Goal: Obtain resource: Download file/media

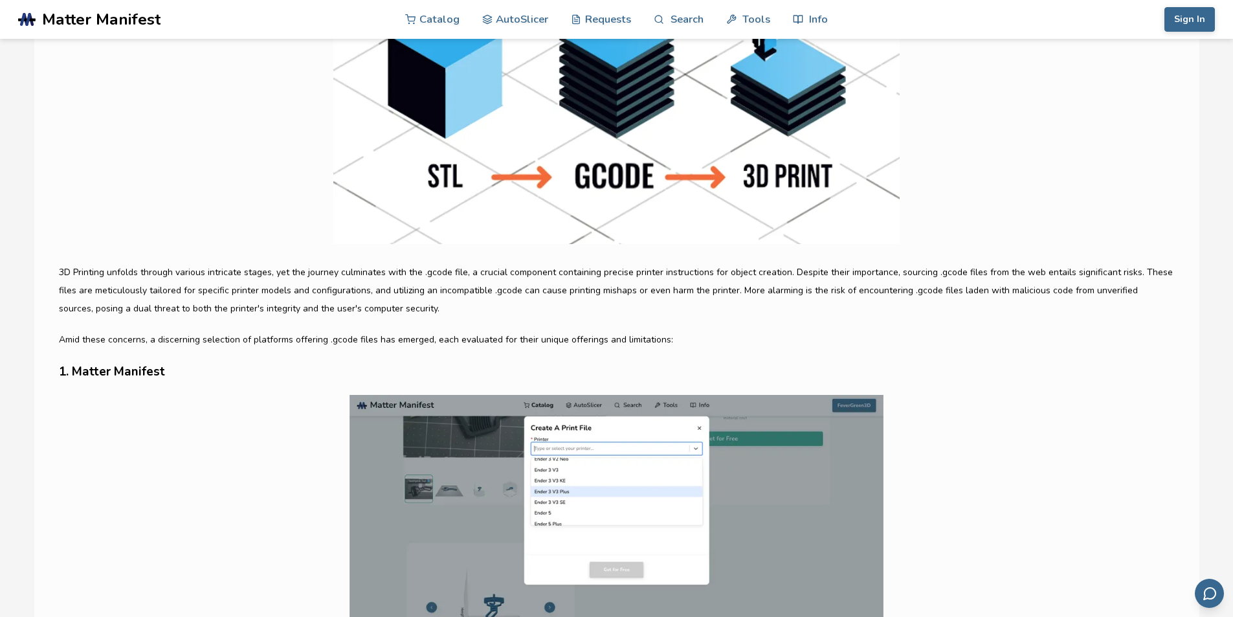
scroll to position [207, 0]
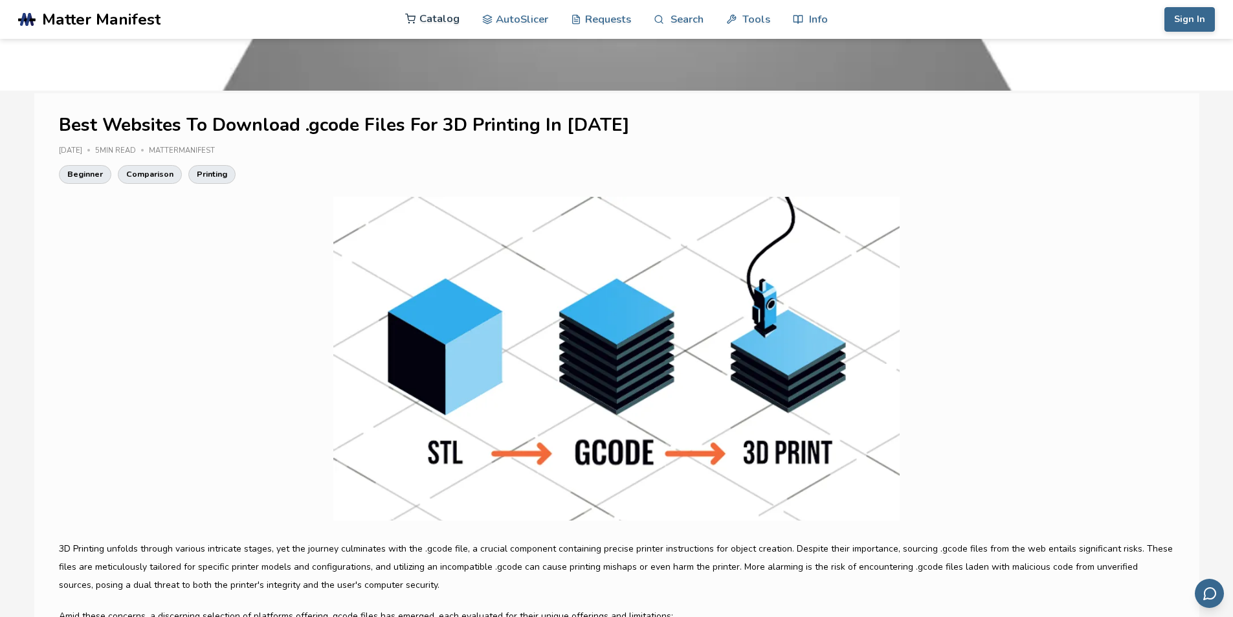
click at [445, 25] on link "Catalog" at bounding box center [432, 18] width 54 height 39
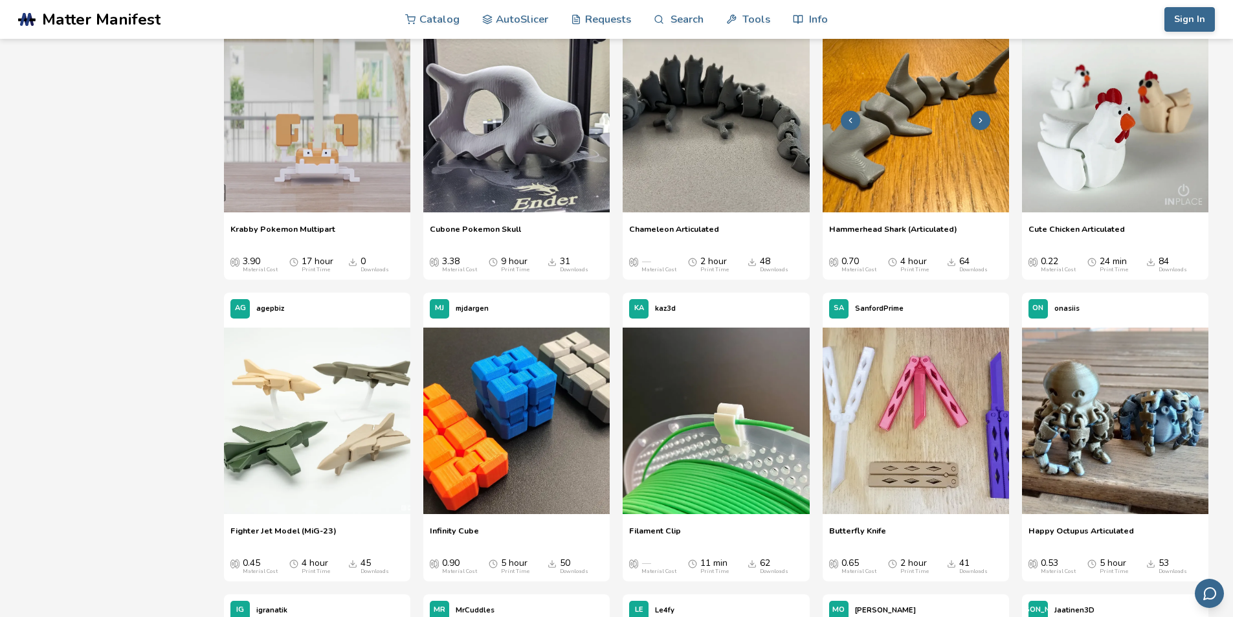
scroll to position [897, 0]
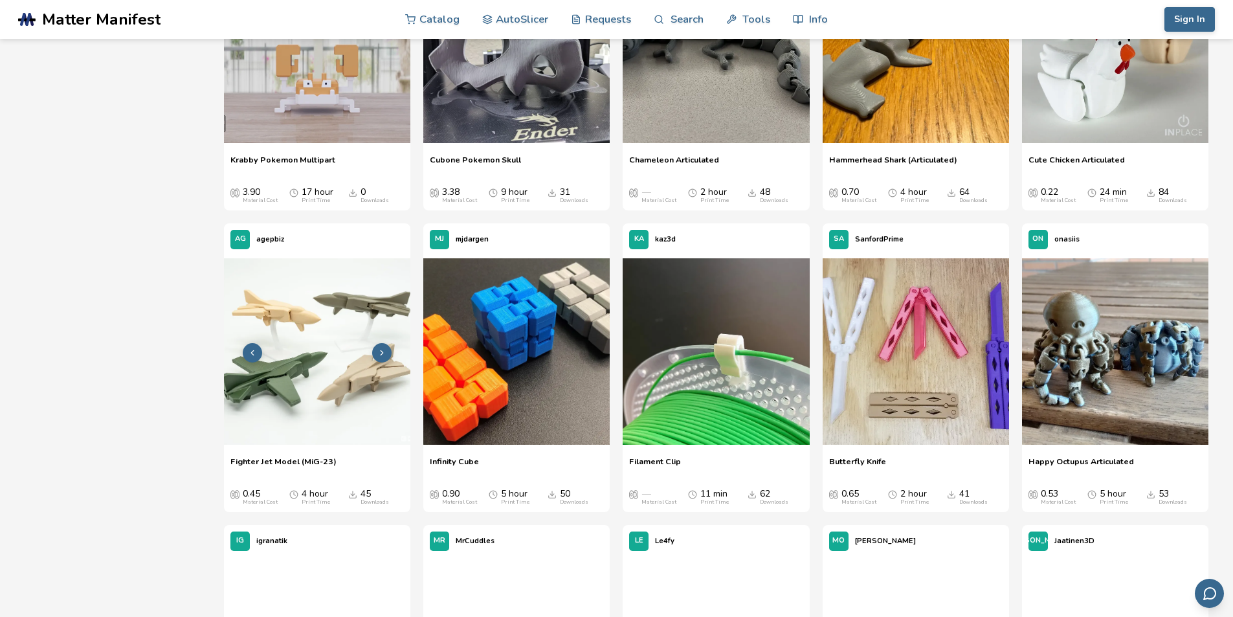
click at [340, 369] on img at bounding box center [317, 351] width 186 height 186
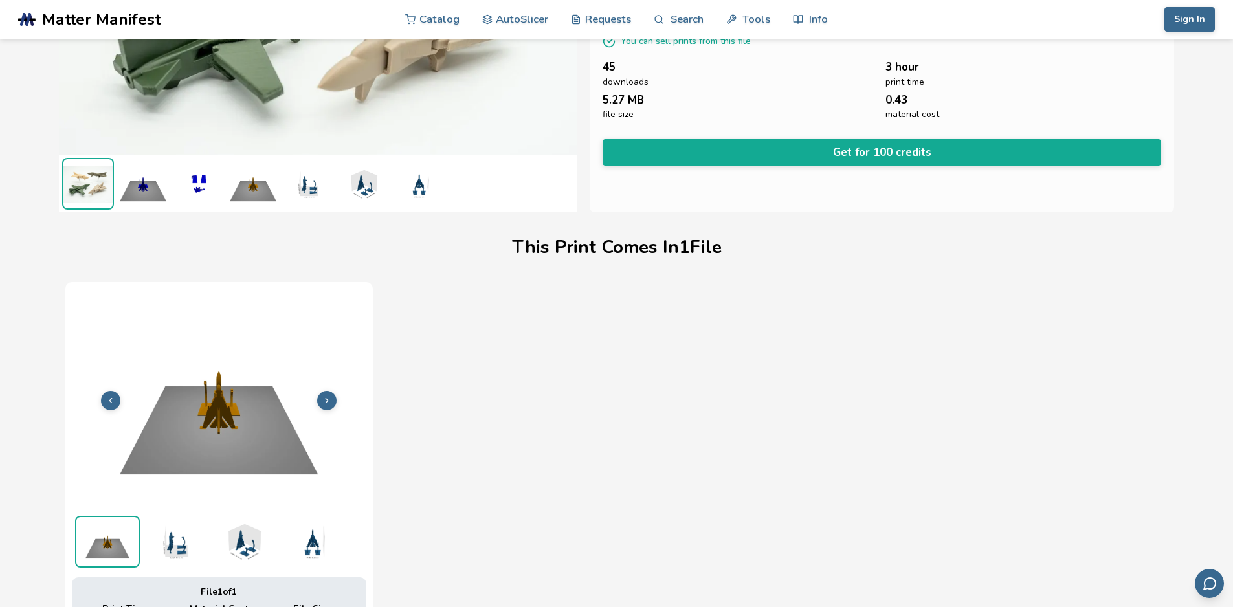
scroll to position [155, 0]
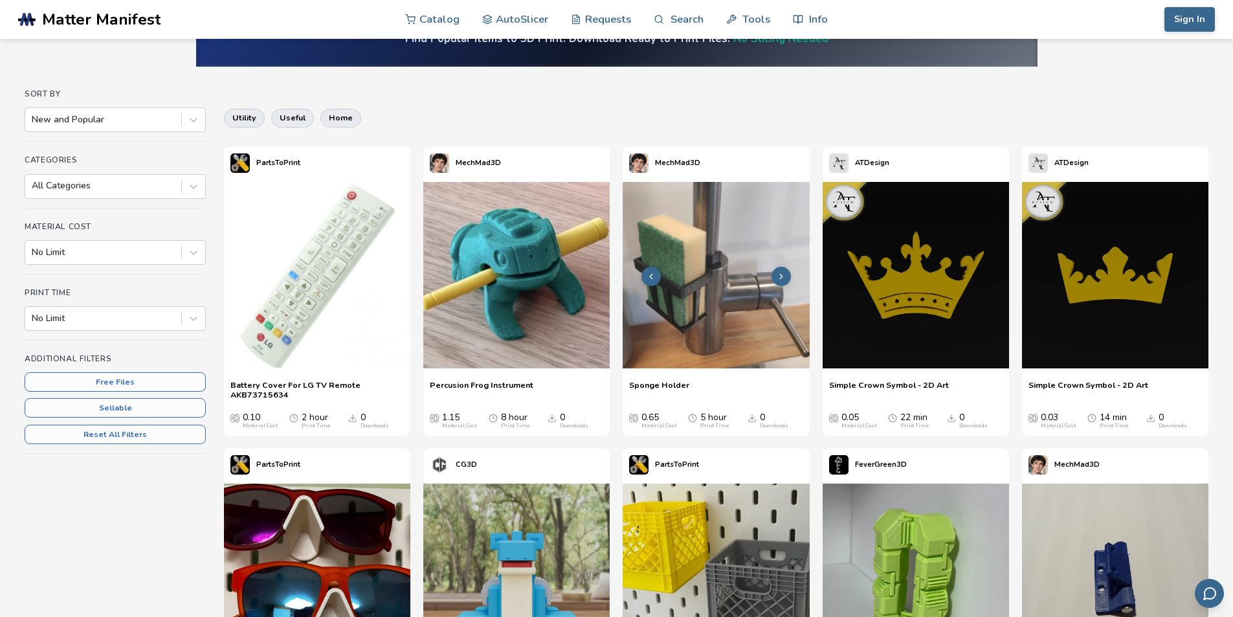
scroll to position [138, 0]
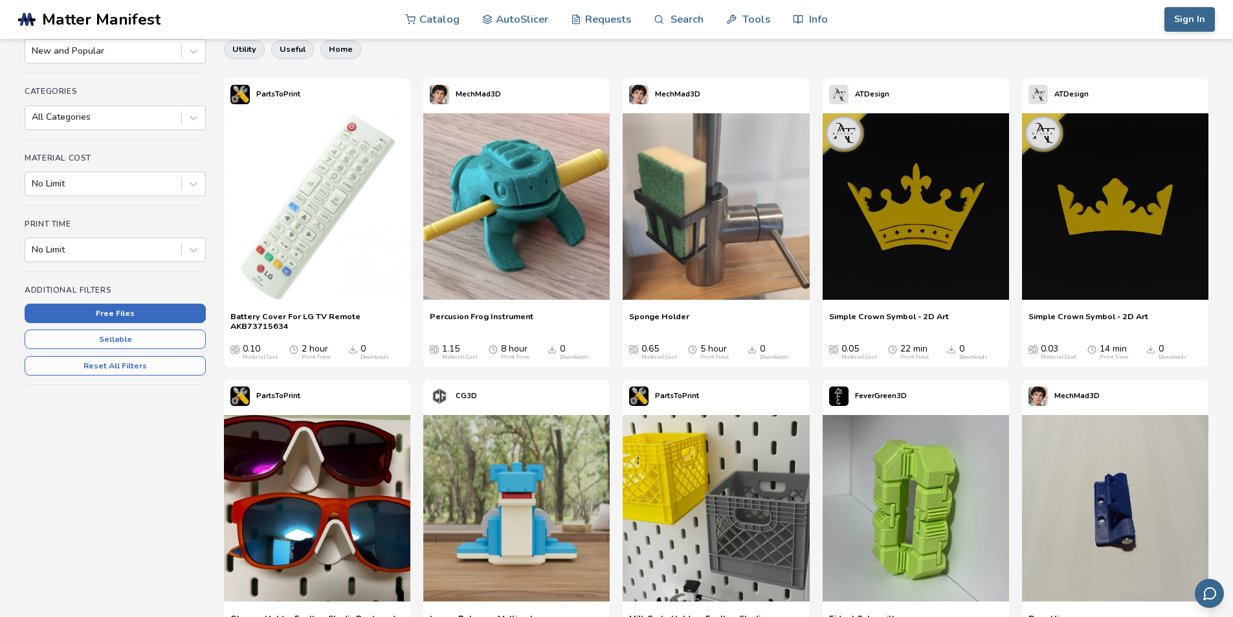
click at [129, 310] on button "Free Files" at bounding box center [115, 312] width 181 height 19
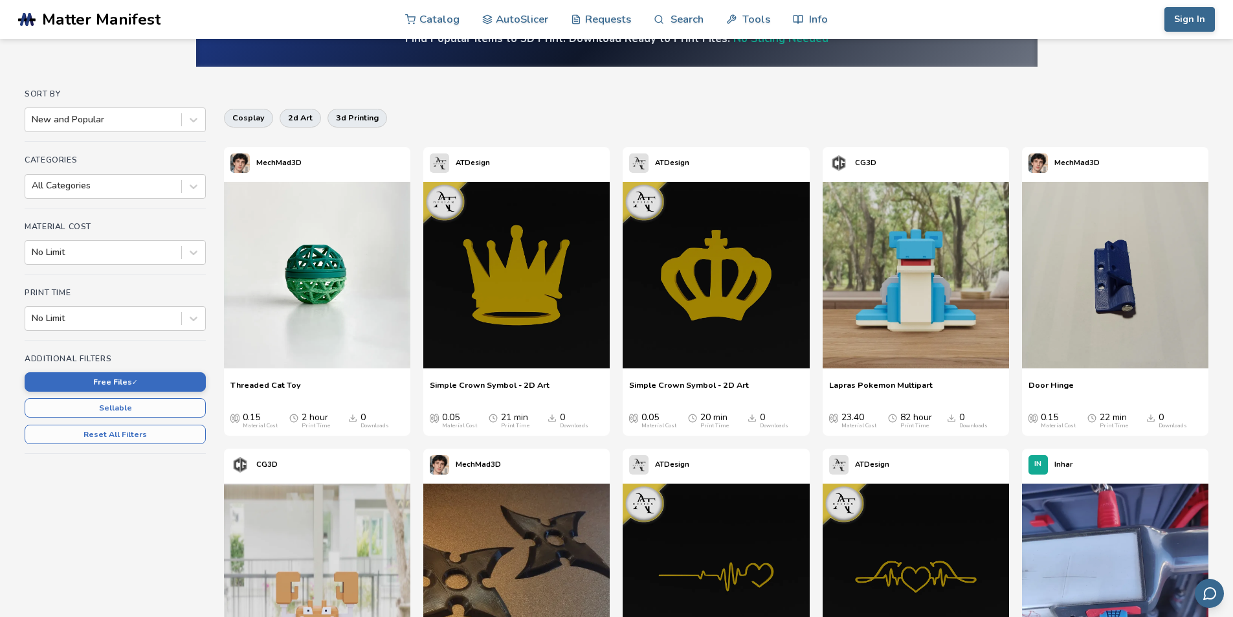
scroll to position [207, 0]
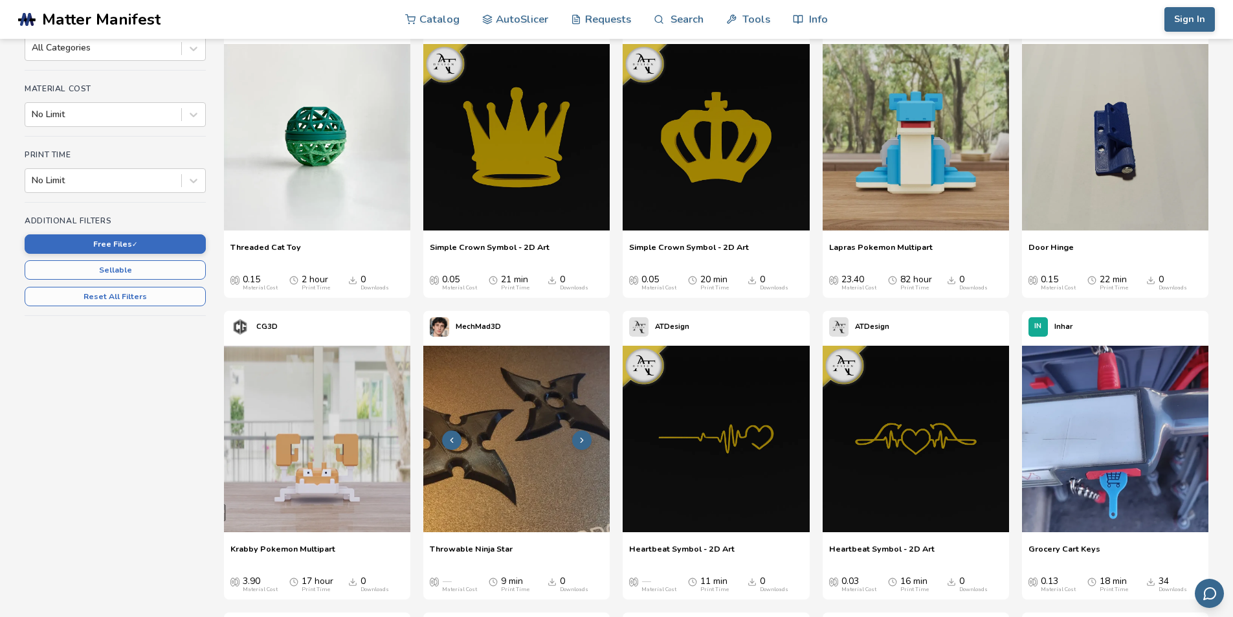
click at [542, 462] on img at bounding box center [516, 439] width 186 height 186
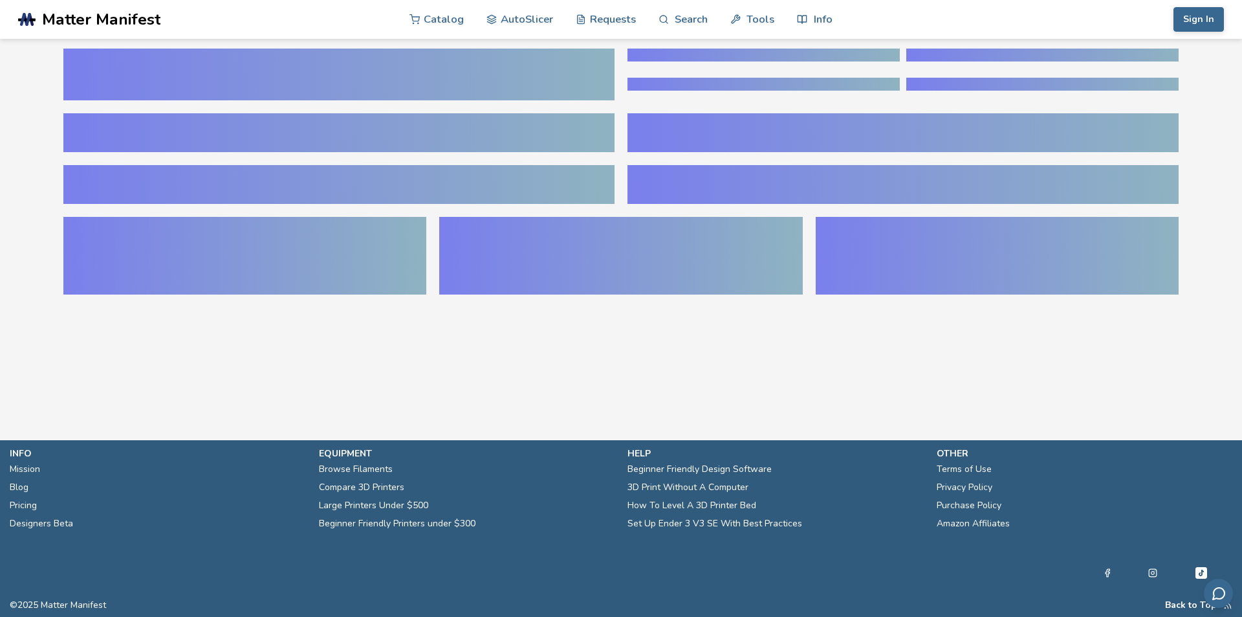
scroll to position [155, 0]
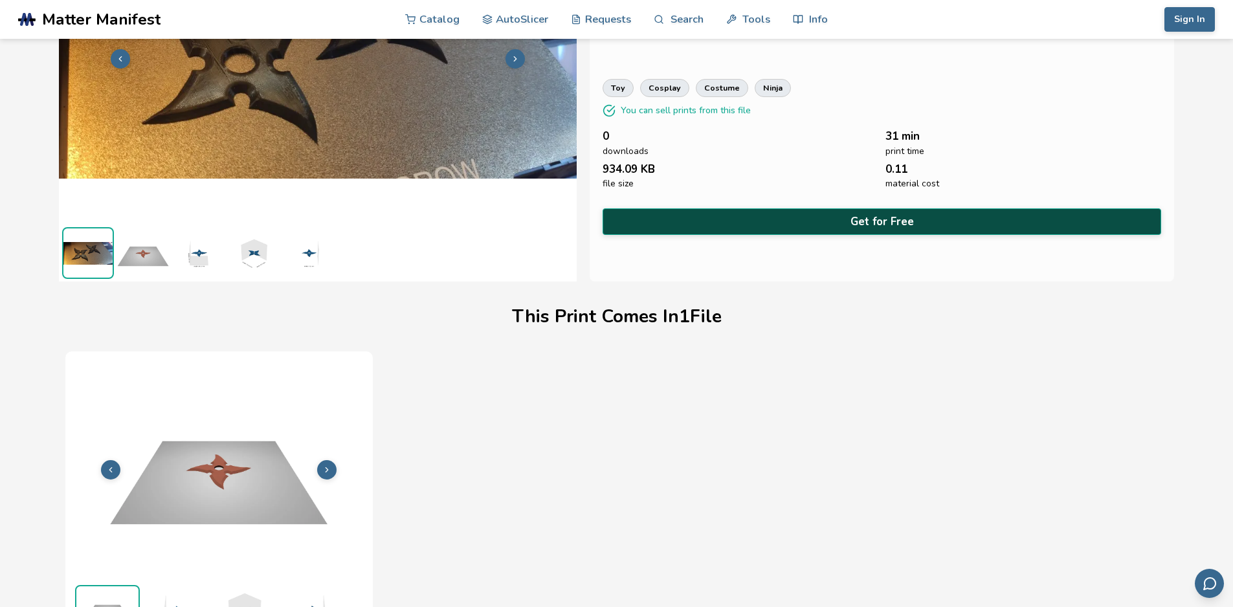
click at [918, 210] on button "Get for Free" at bounding box center [881, 221] width 559 height 27
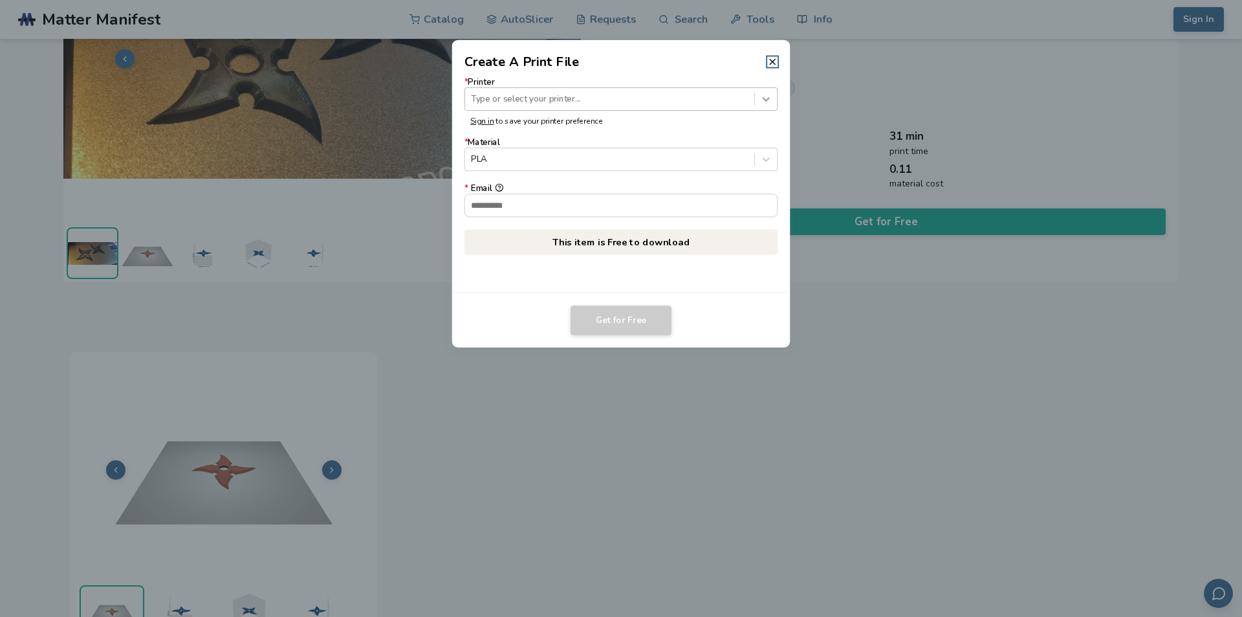
click at [763, 104] on icon at bounding box center [766, 99] width 12 height 12
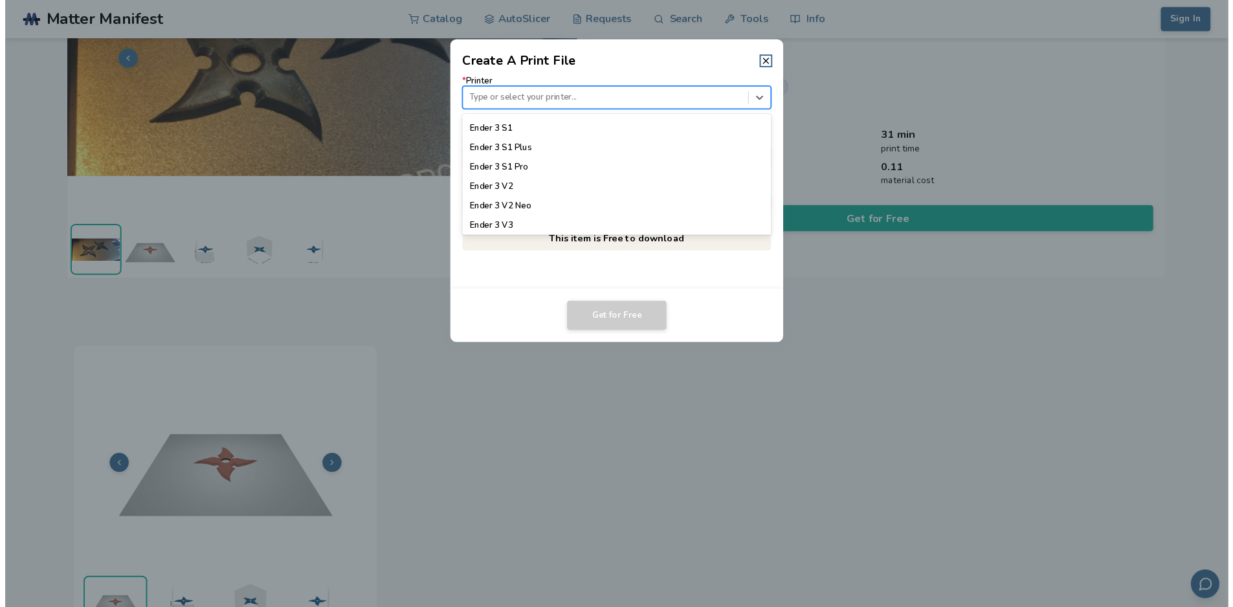
scroll to position [759, 0]
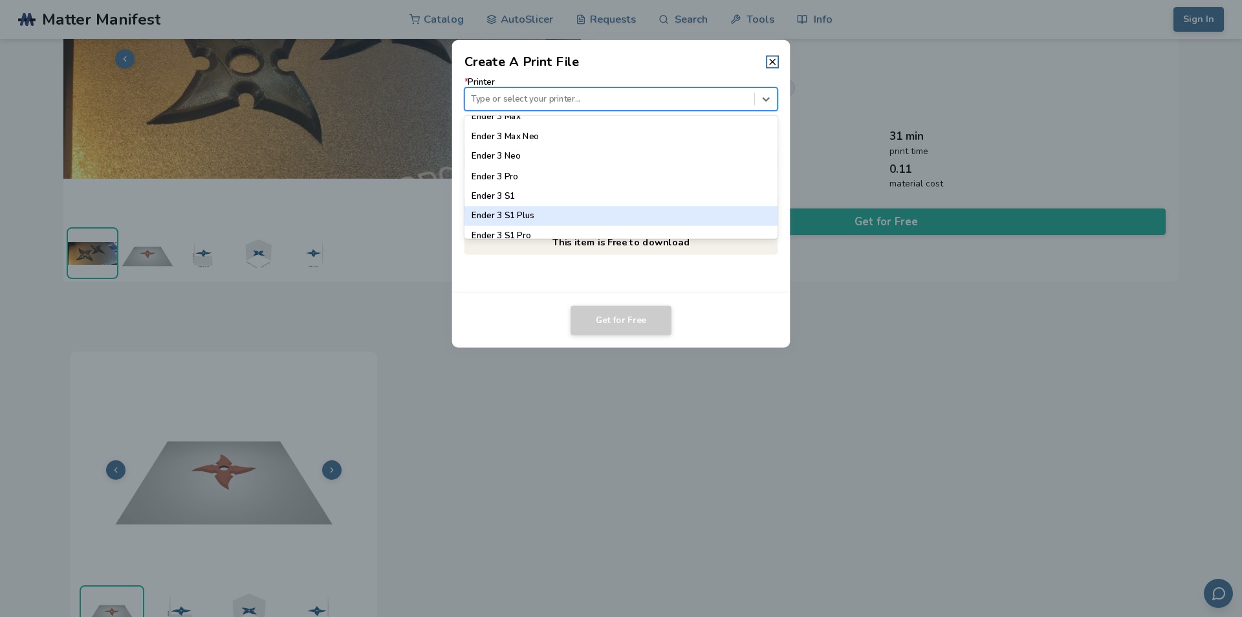
click at [549, 215] on div "Ender 3 S1 Plus" at bounding box center [622, 215] width 314 height 19
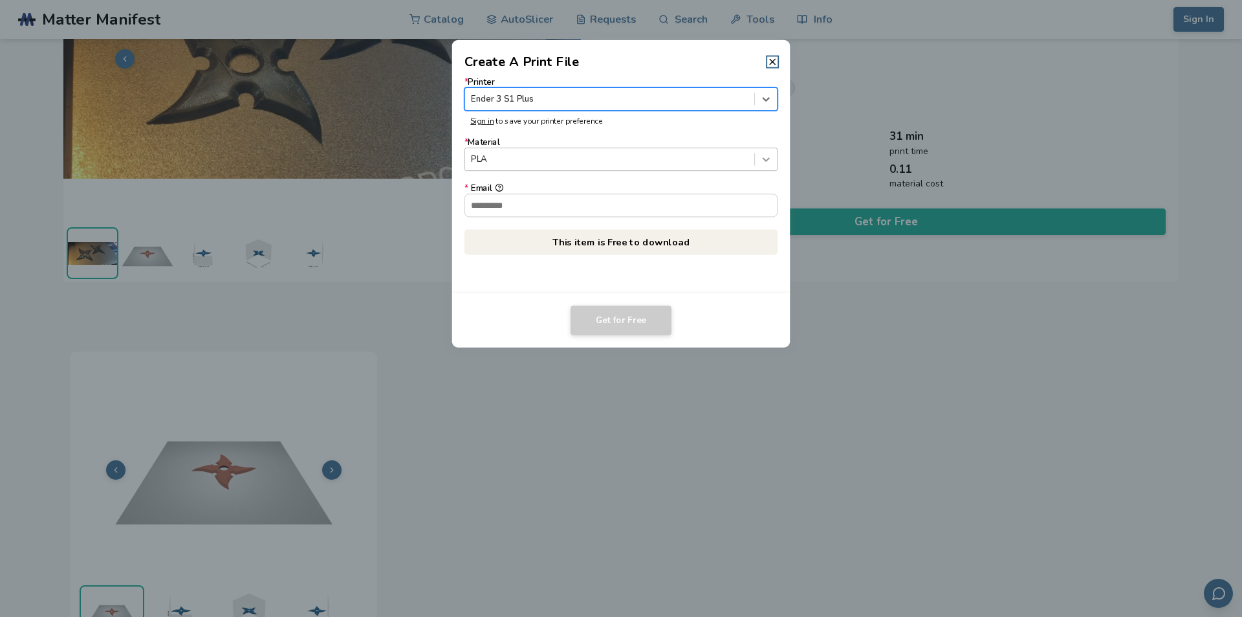
click at [769, 162] on icon at bounding box center [766, 159] width 12 height 12
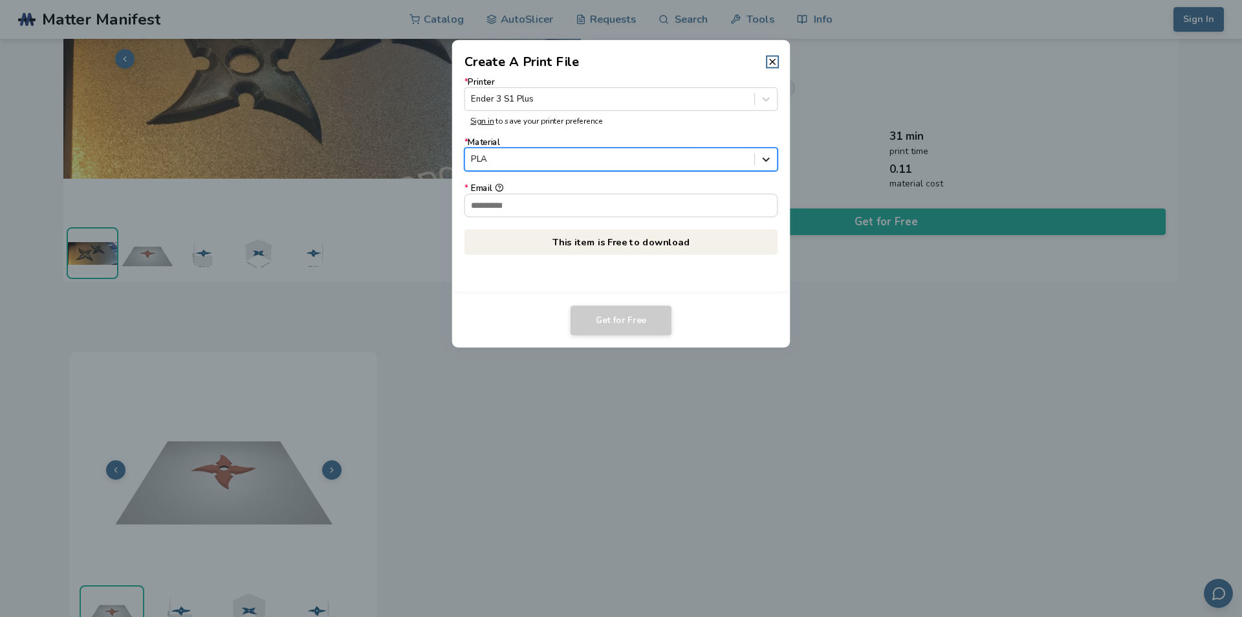
click at [769, 162] on icon at bounding box center [766, 159] width 12 height 12
click at [520, 208] on input "* Email" at bounding box center [621, 205] width 313 height 22
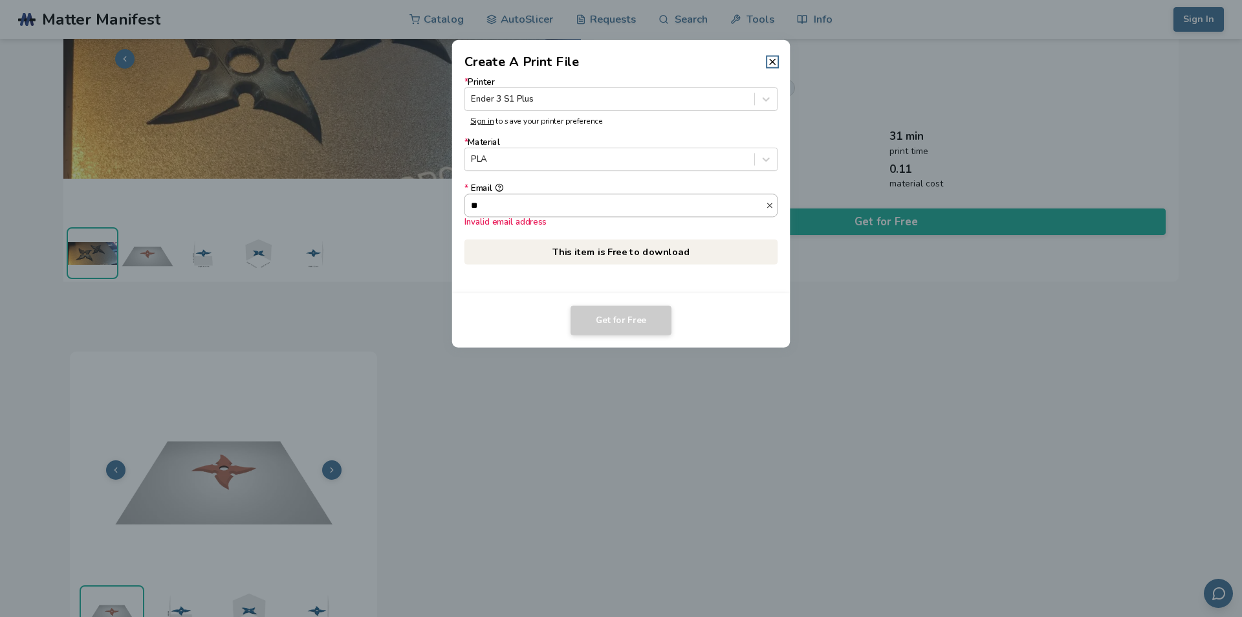
type input "*"
click at [497, 203] on input "* Email Required" at bounding box center [621, 205] width 313 height 22
paste input "**********"
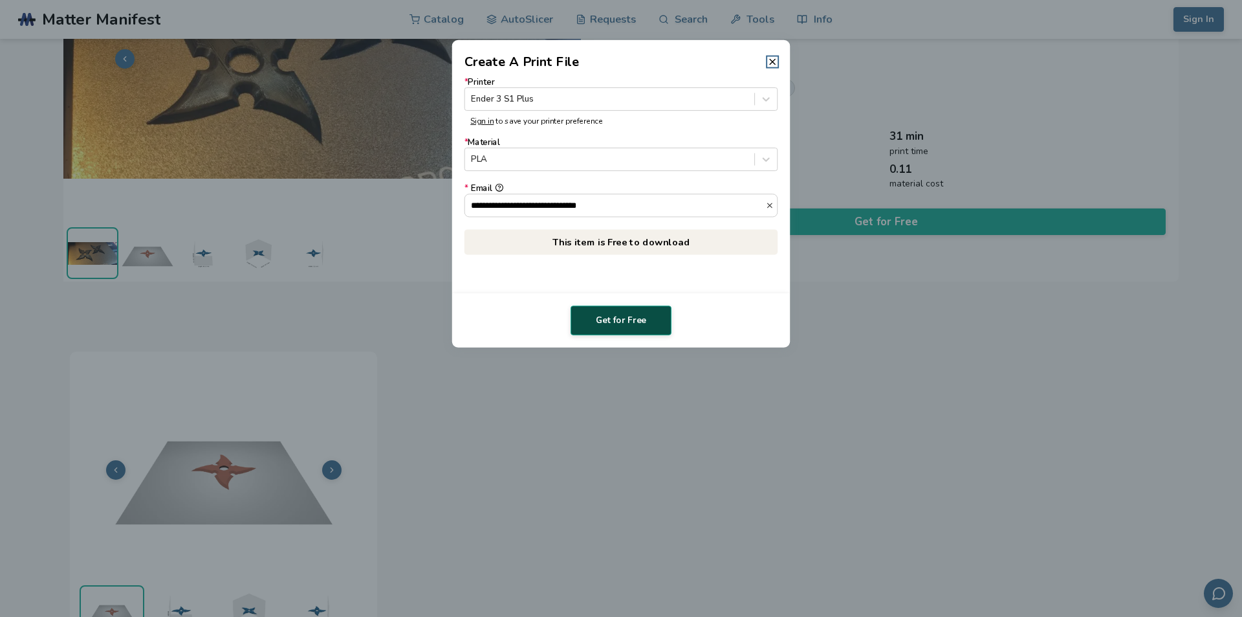
type input "**********"
click at [633, 315] on button "Get for Free" at bounding box center [621, 320] width 101 height 30
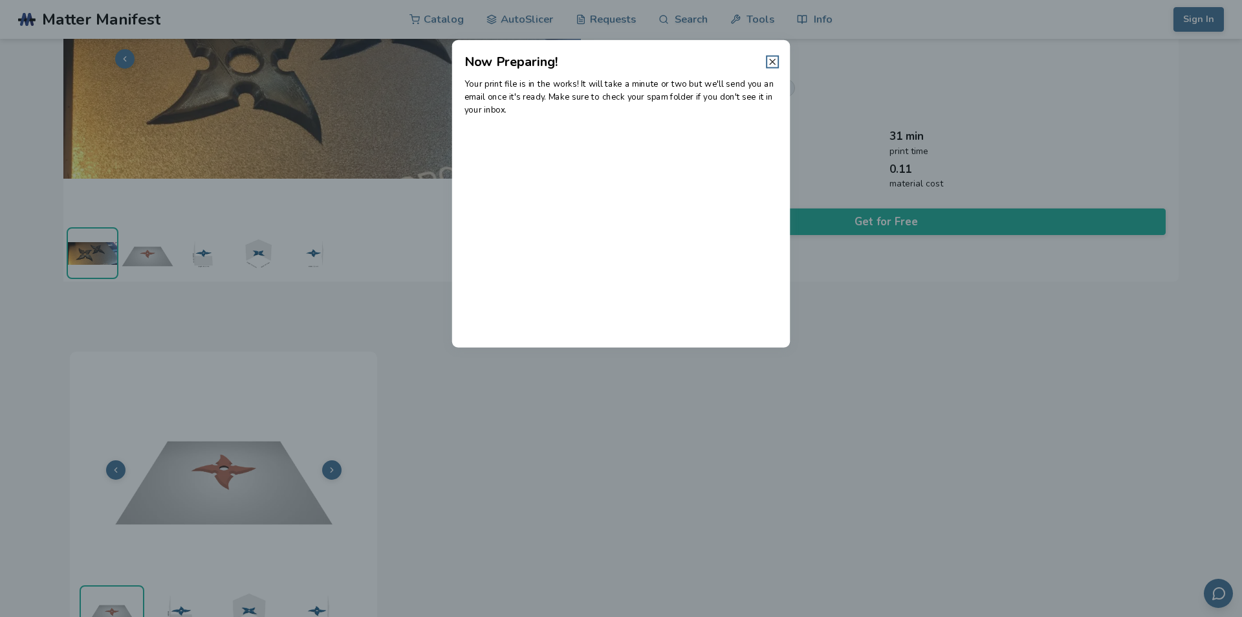
click at [769, 58] on icon at bounding box center [772, 61] width 10 height 10
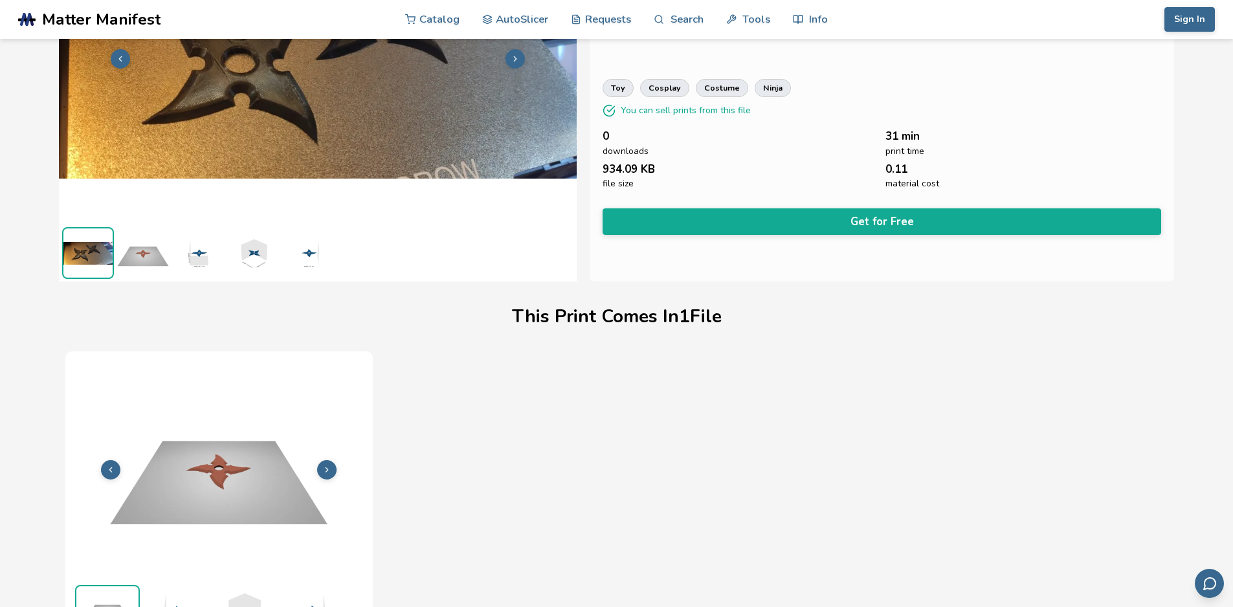
scroll to position [0, 0]
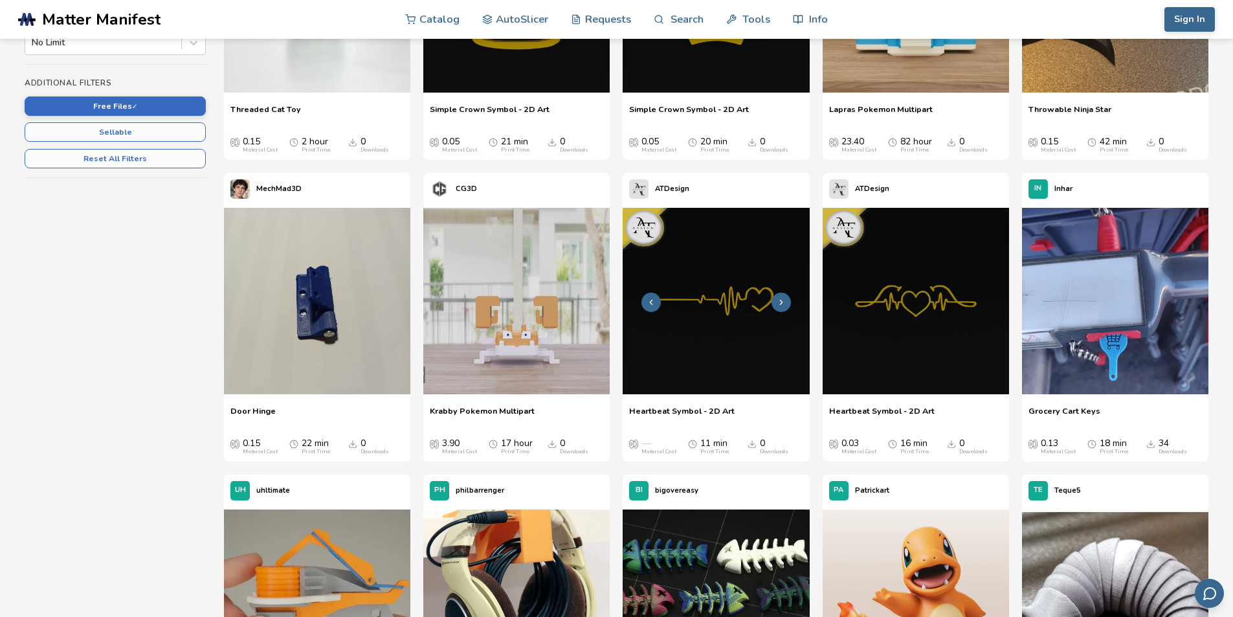
scroll to position [414, 0]
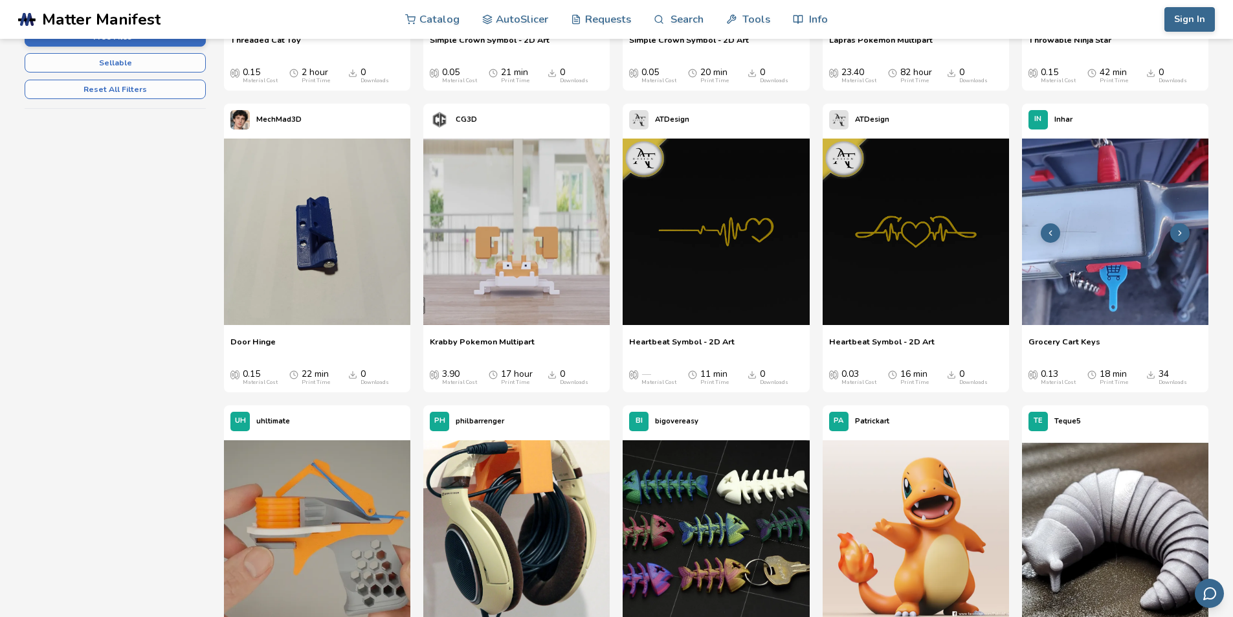
click at [1103, 263] on img at bounding box center [1115, 231] width 186 height 186
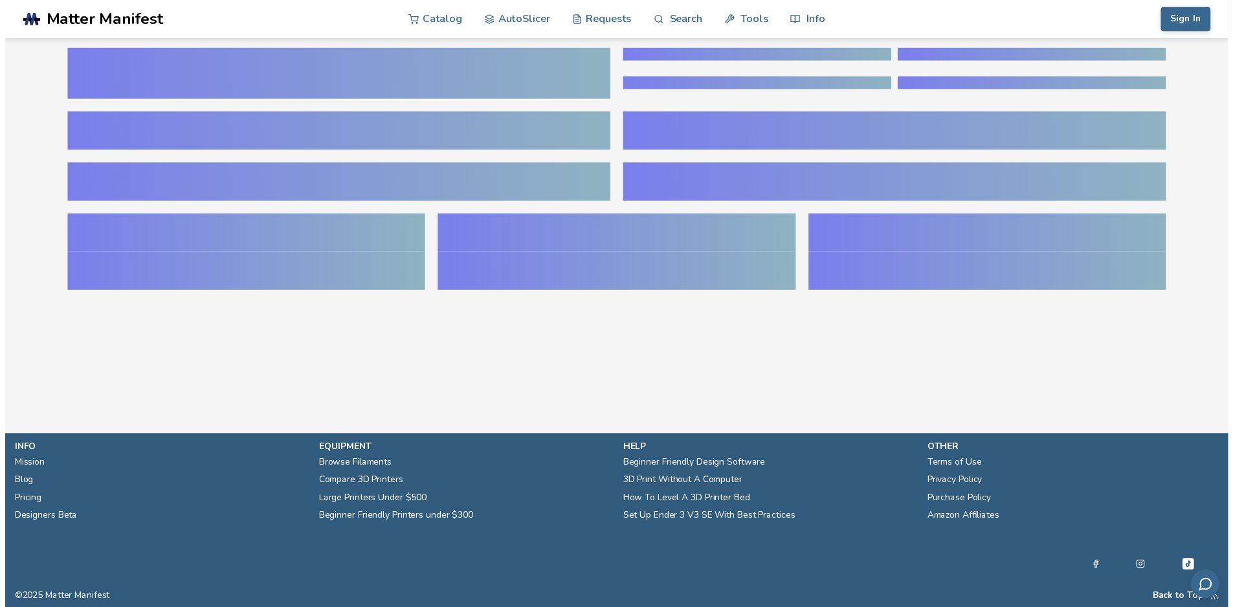
scroll to position [155, 0]
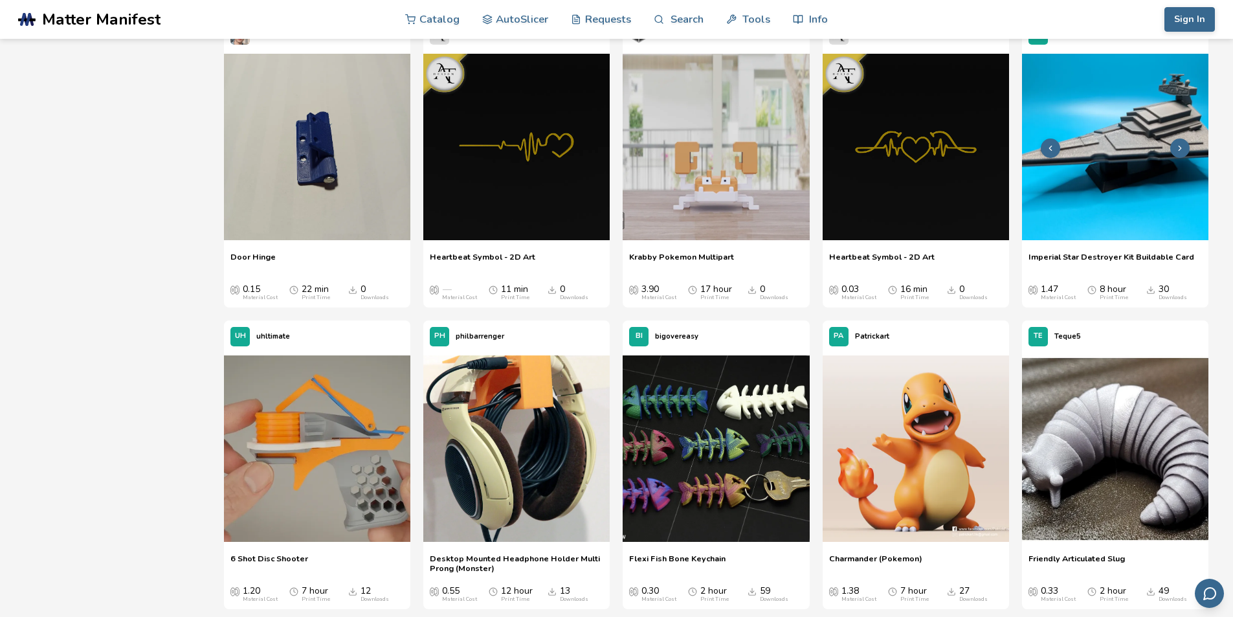
scroll to position [430, 0]
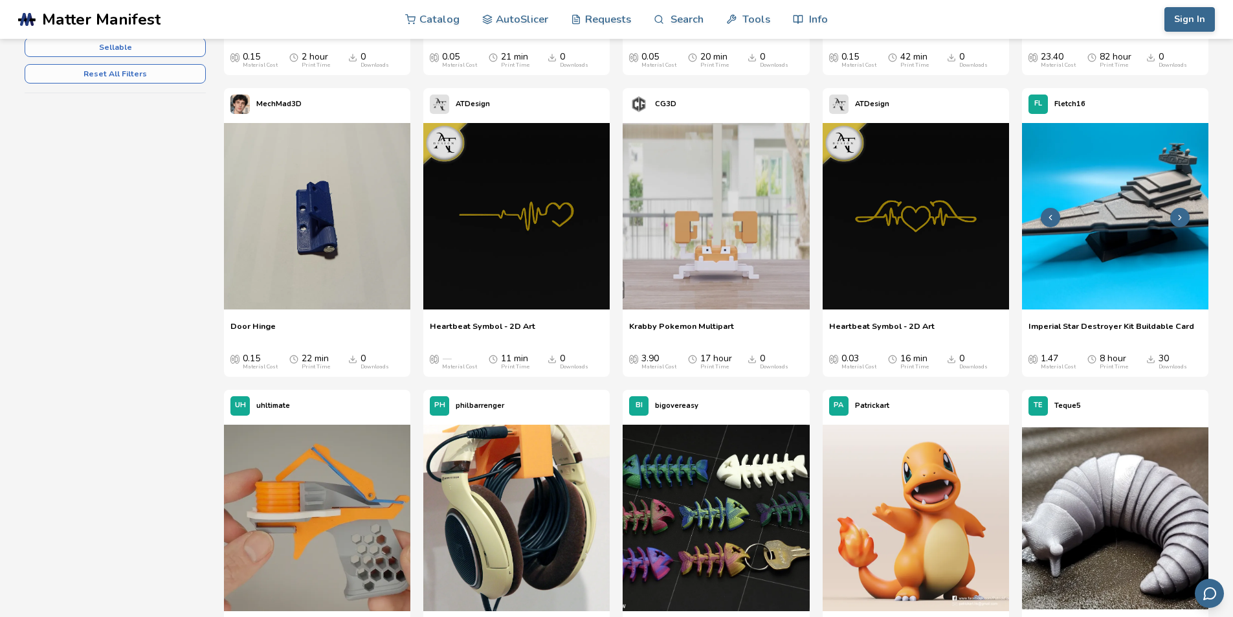
click at [1069, 228] on img at bounding box center [1115, 216] width 186 height 186
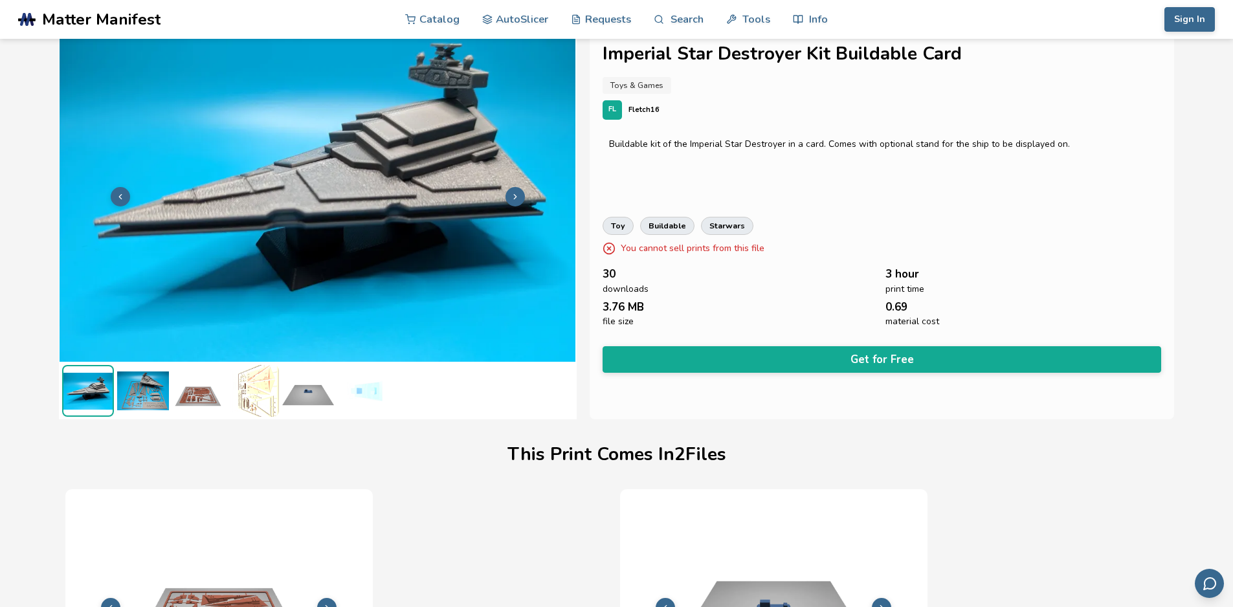
scroll to position [86, 5]
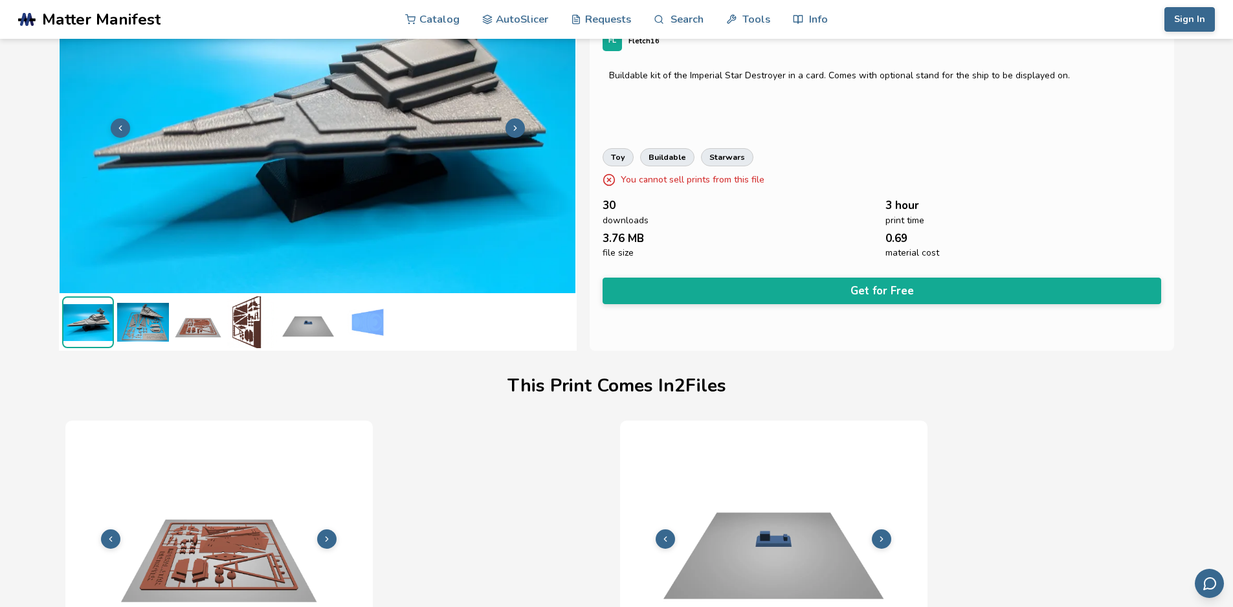
click at [135, 327] on img at bounding box center [143, 322] width 52 height 52
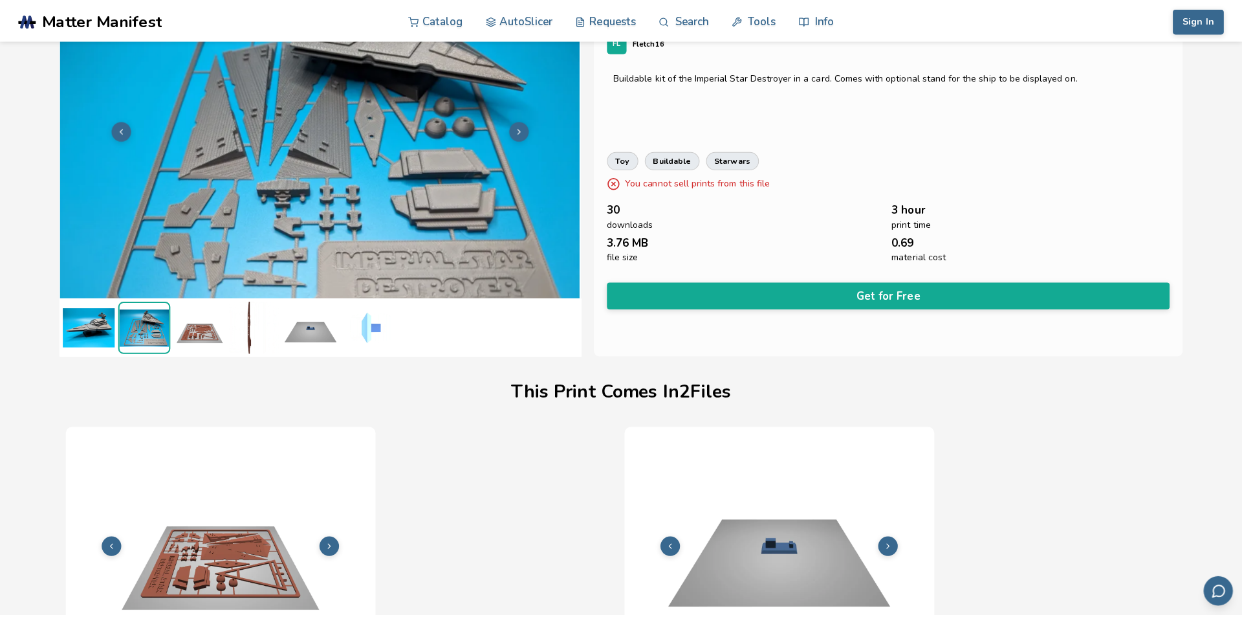
scroll to position [1, 0]
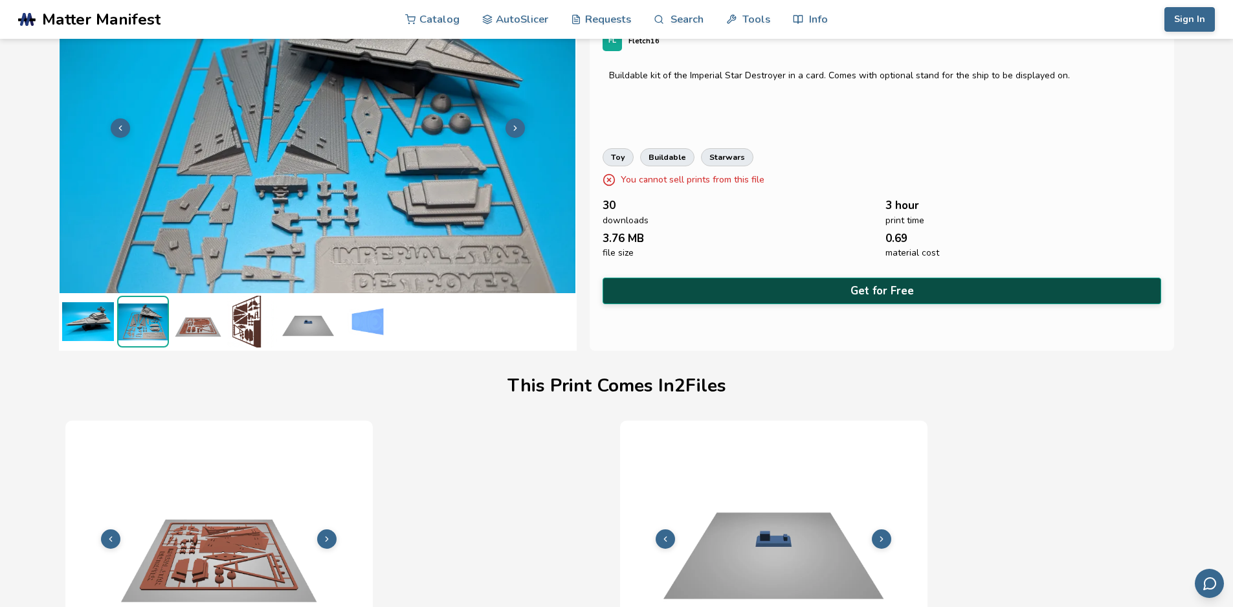
click at [871, 280] on button "Get for Free" at bounding box center [881, 291] width 559 height 27
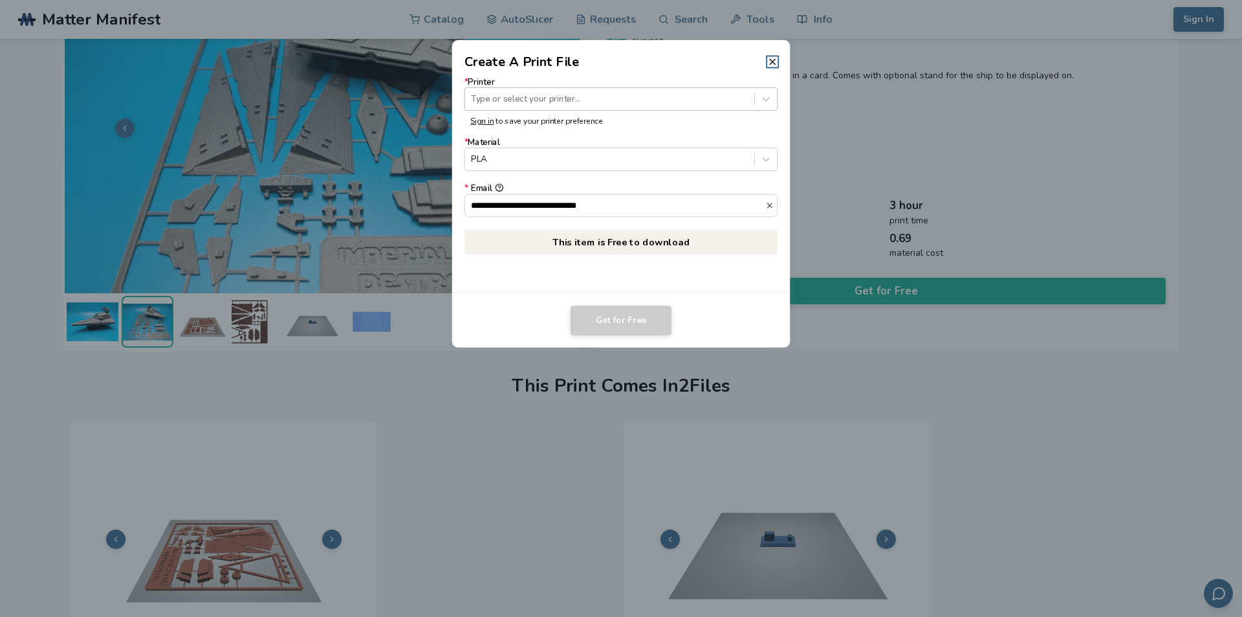
click at [597, 106] on div "Type or select your printer..." at bounding box center [609, 99] width 289 height 17
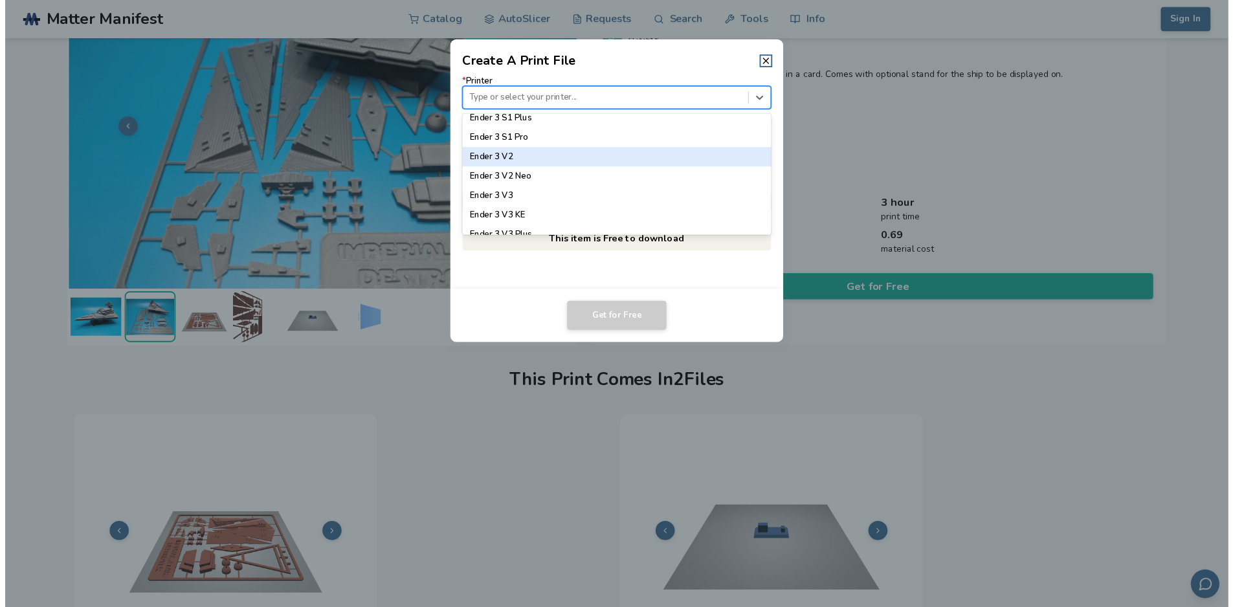
scroll to position [791, 0]
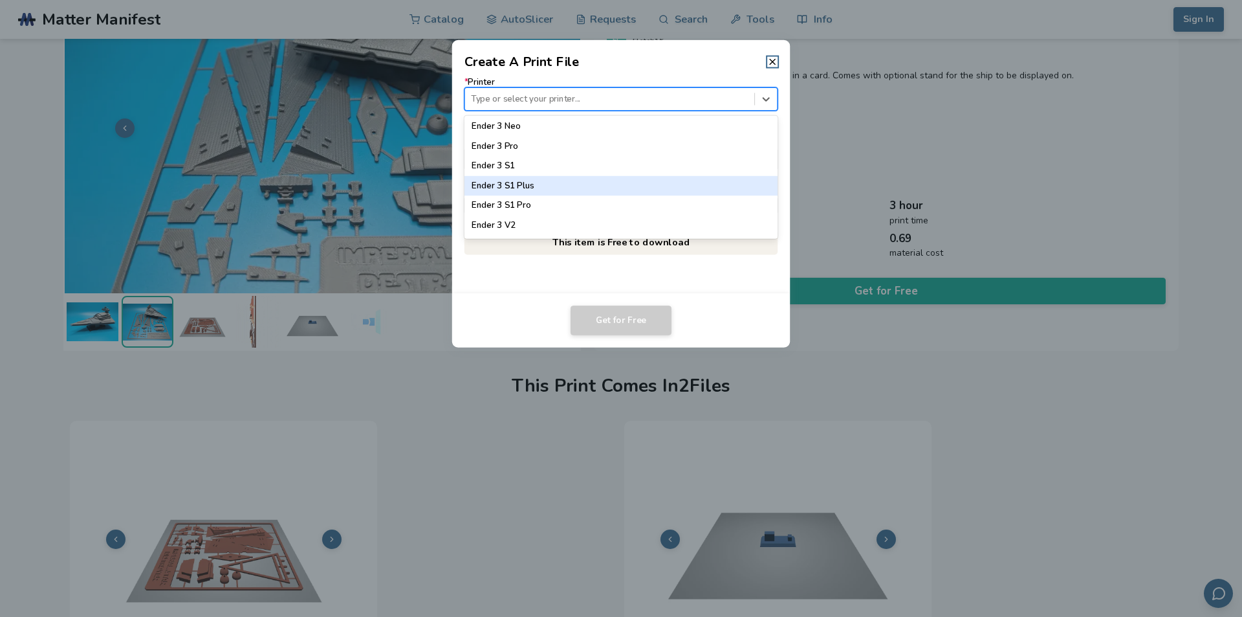
click at [571, 192] on div "Ender 3 S1 Plus" at bounding box center [622, 185] width 314 height 19
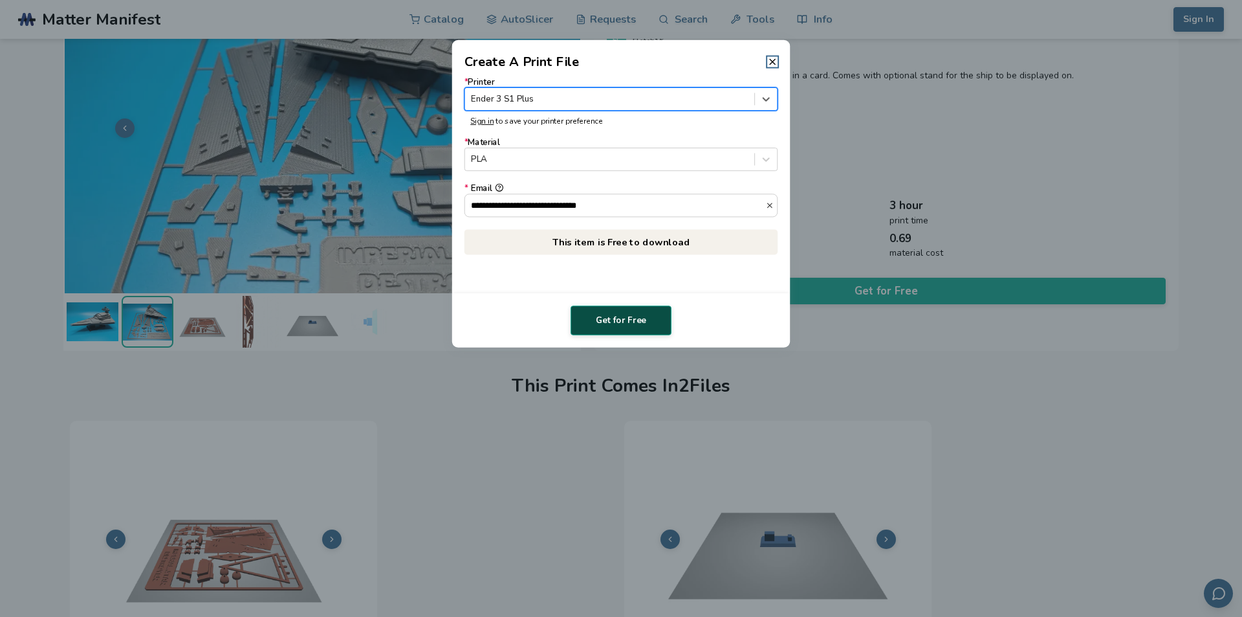
click at [626, 315] on button "Get for Free" at bounding box center [621, 320] width 101 height 30
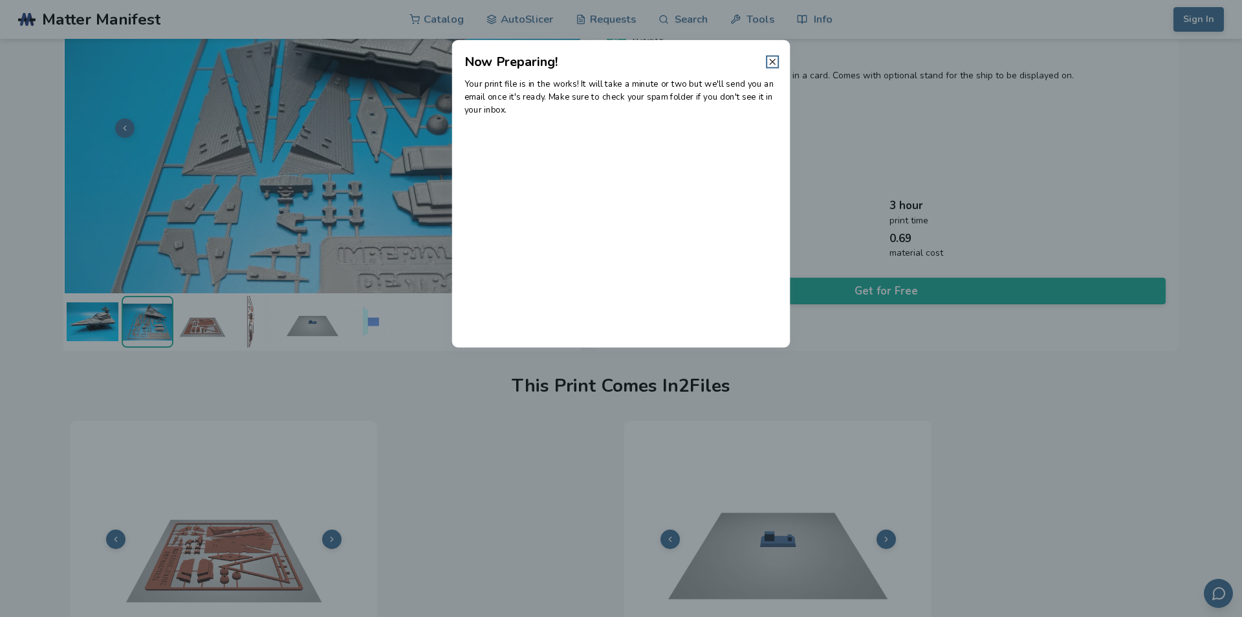
click at [775, 63] on icon at bounding box center [772, 61] width 10 height 10
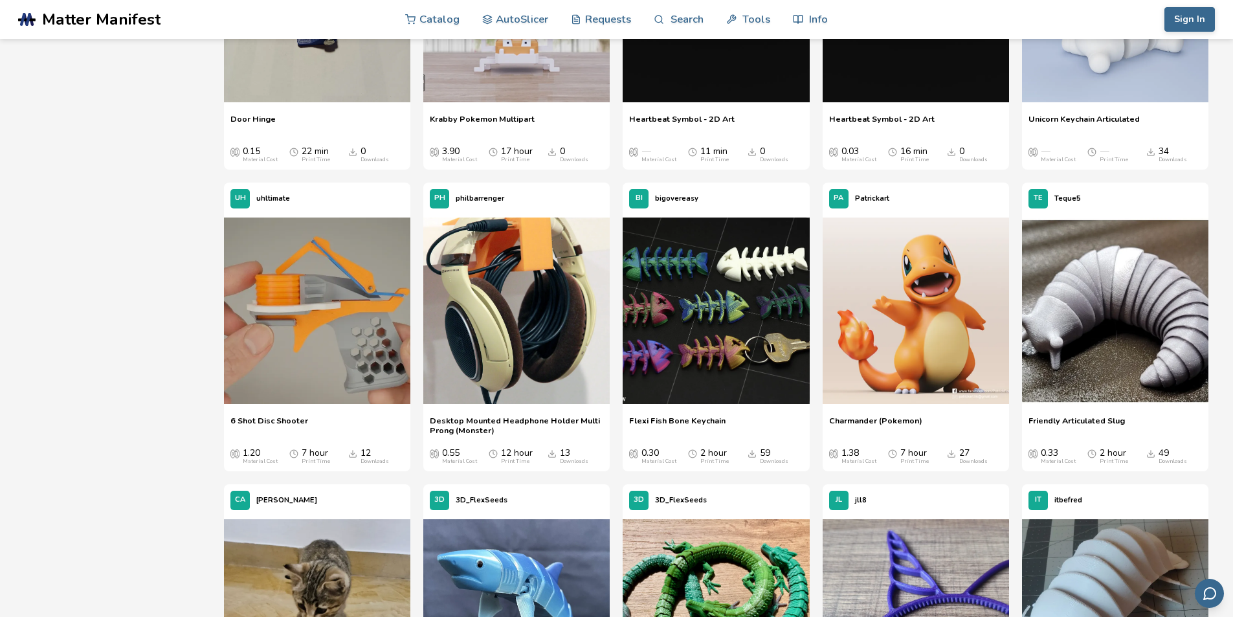
scroll to position [706, 0]
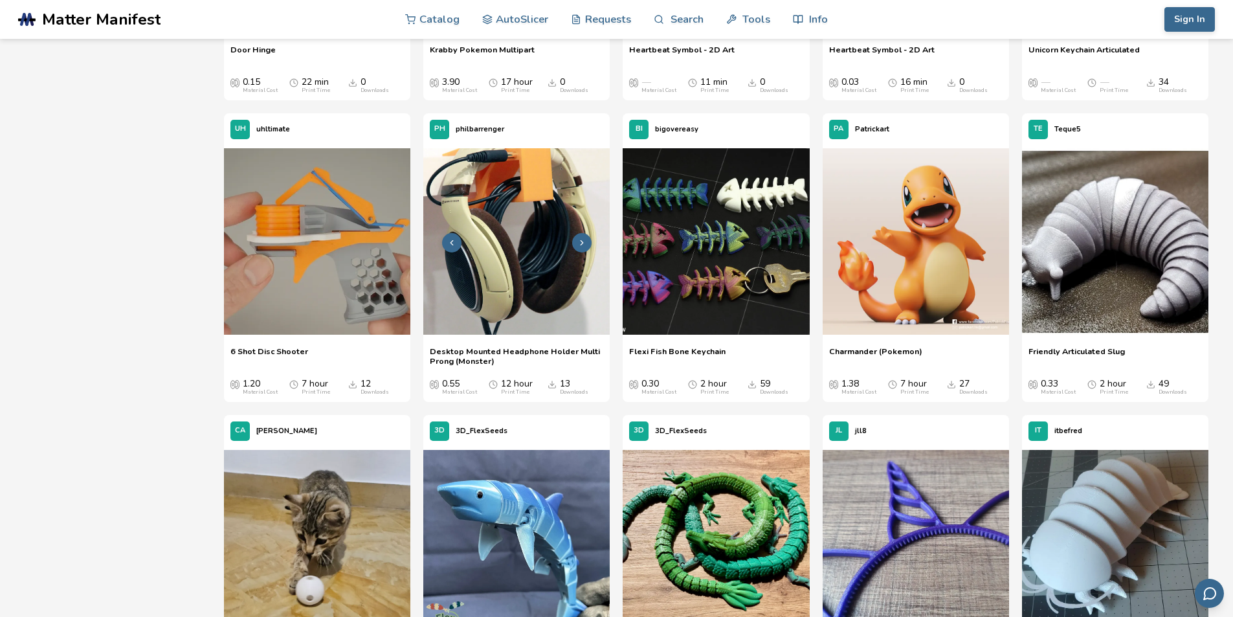
click at [576, 287] on img at bounding box center [516, 241] width 186 height 186
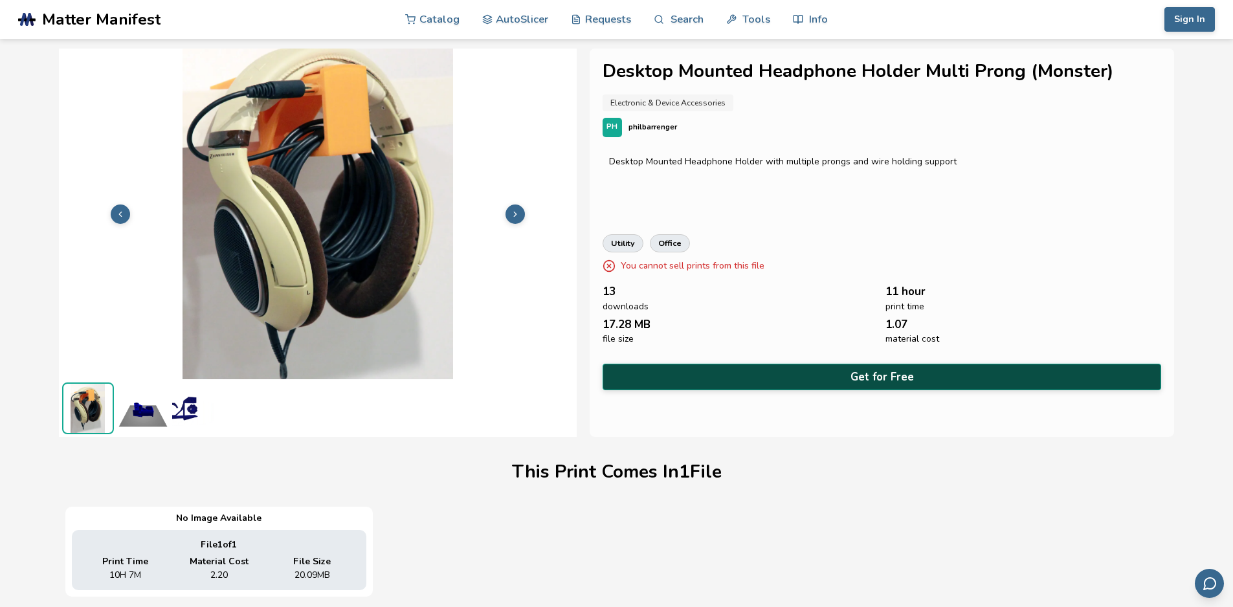
click at [903, 378] on button "Get for Free" at bounding box center [881, 377] width 559 height 27
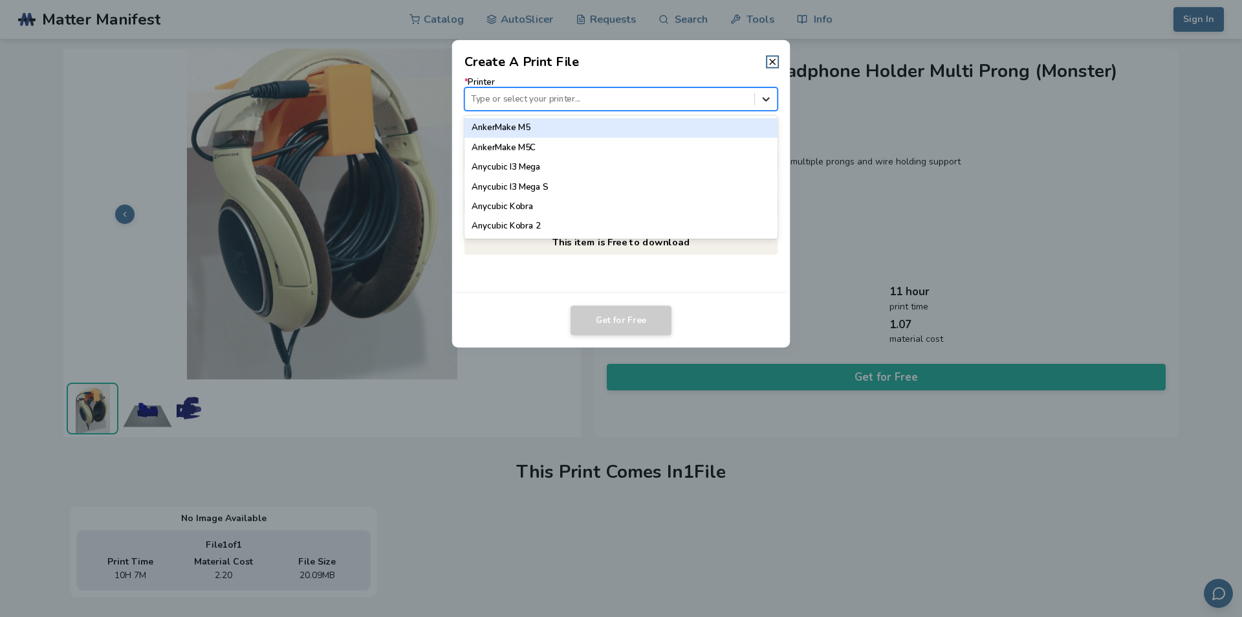
click at [760, 93] on icon at bounding box center [766, 99] width 12 height 12
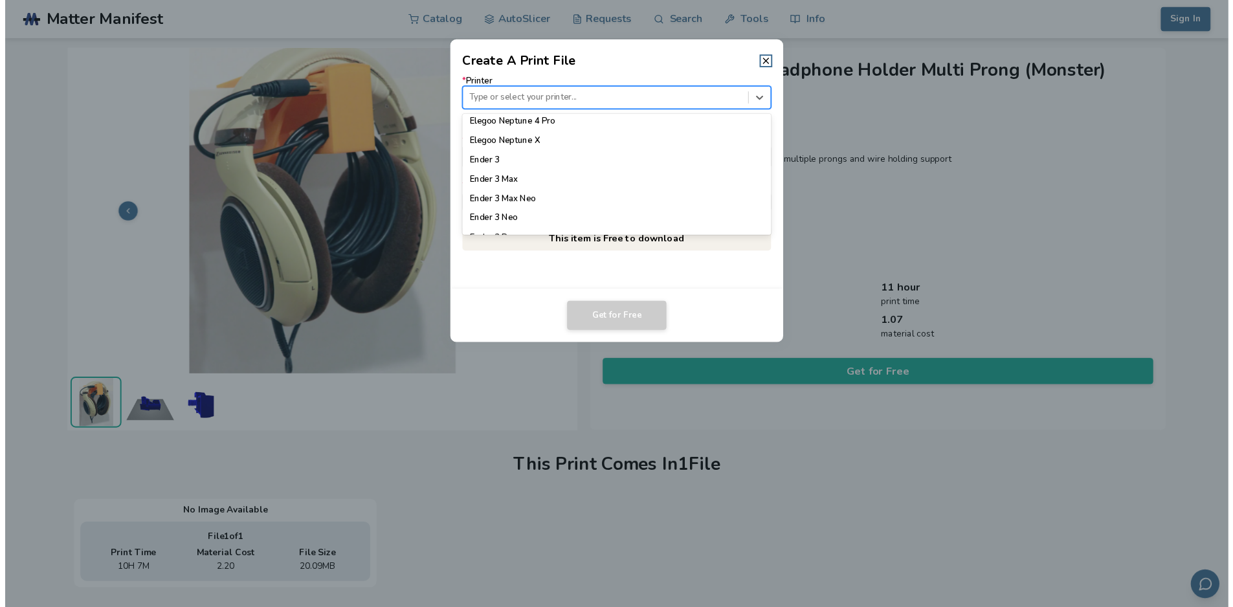
scroll to position [828, 0]
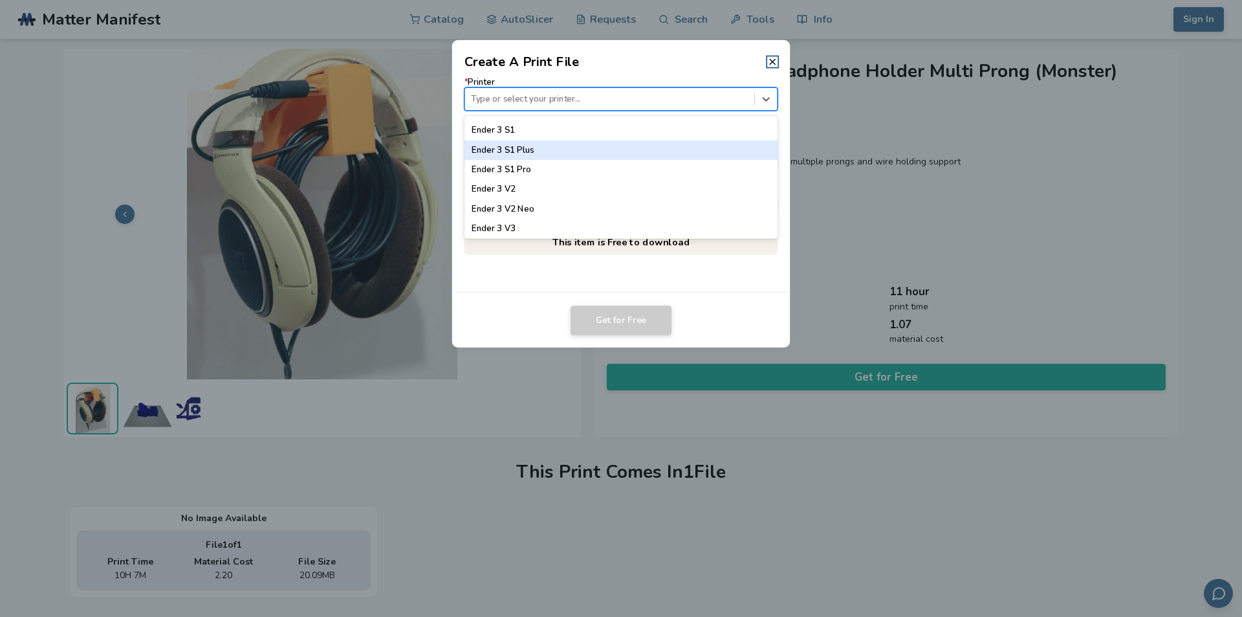
click at [538, 149] on div "Ender 3 S1 Plus" at bounding box center [622, 149] width 314 height 19
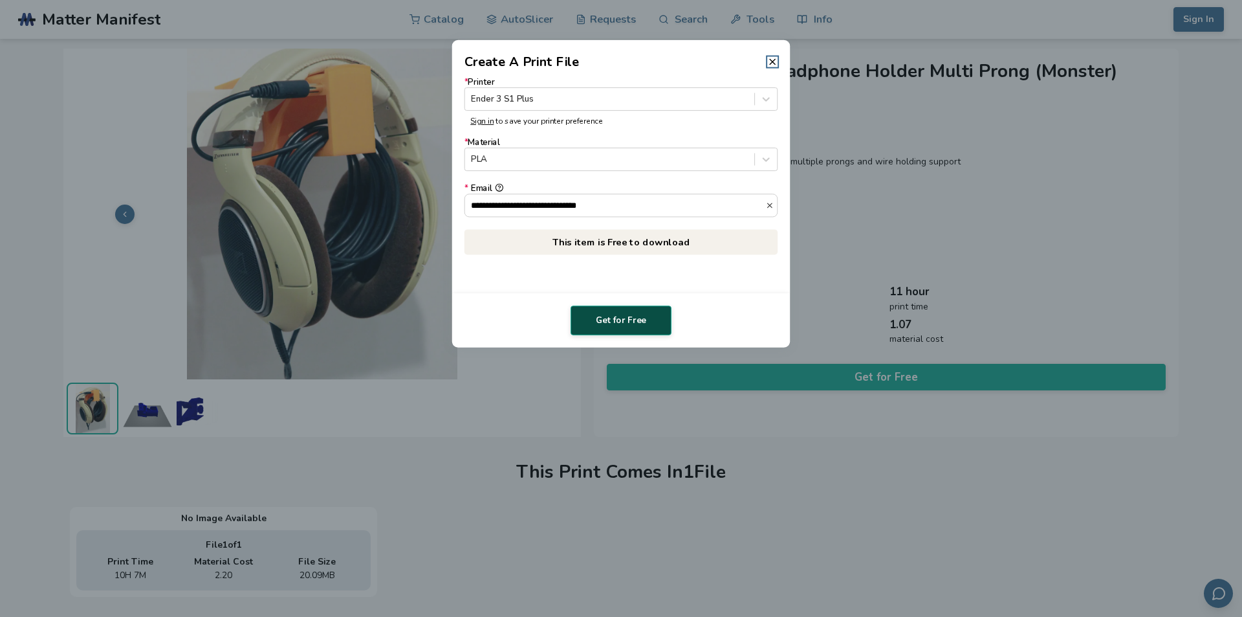
click at [595, 316] on button "Get for Free" at bounding box center [621, 320] width 101 height 30
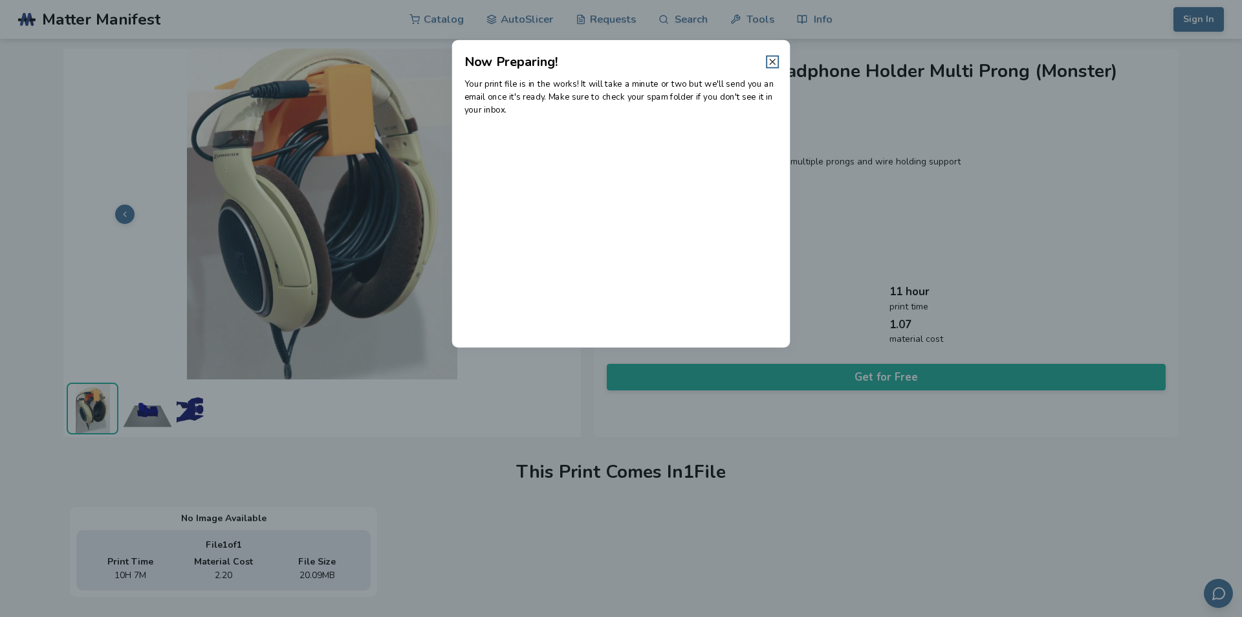
click at [776, 60] on icon at bounding box center [772, 61] width 10 height 10
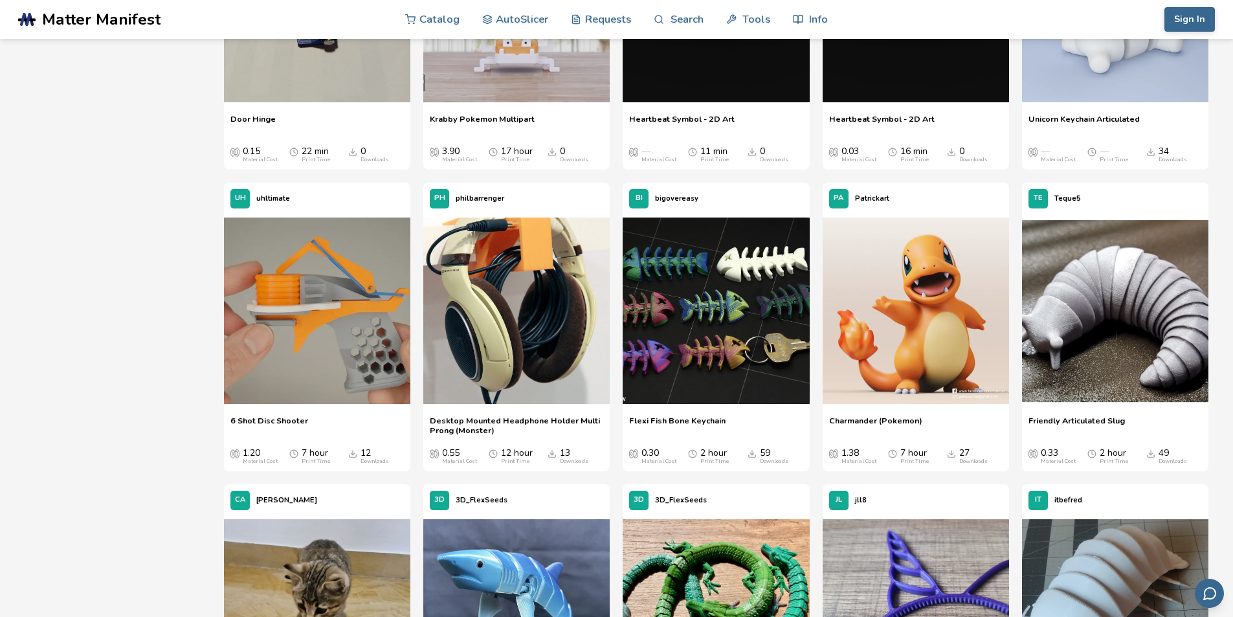
scroll to position [775, 0]
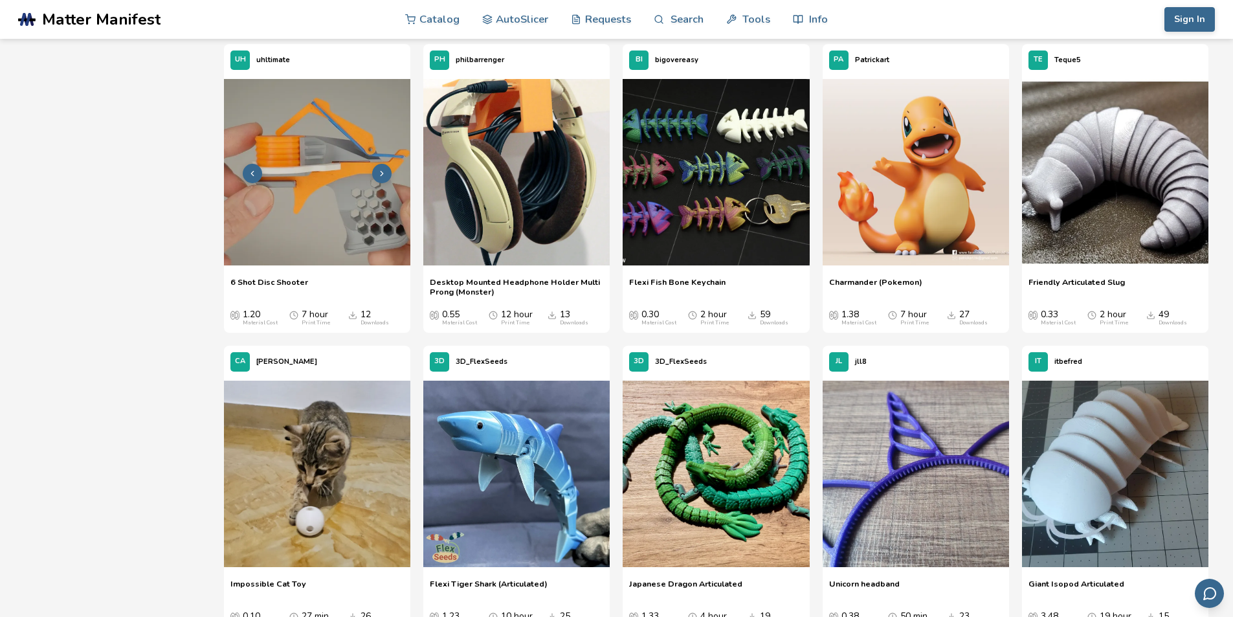
click at [318, 220] on img at bounding box center [317, 172] width 186 height 186
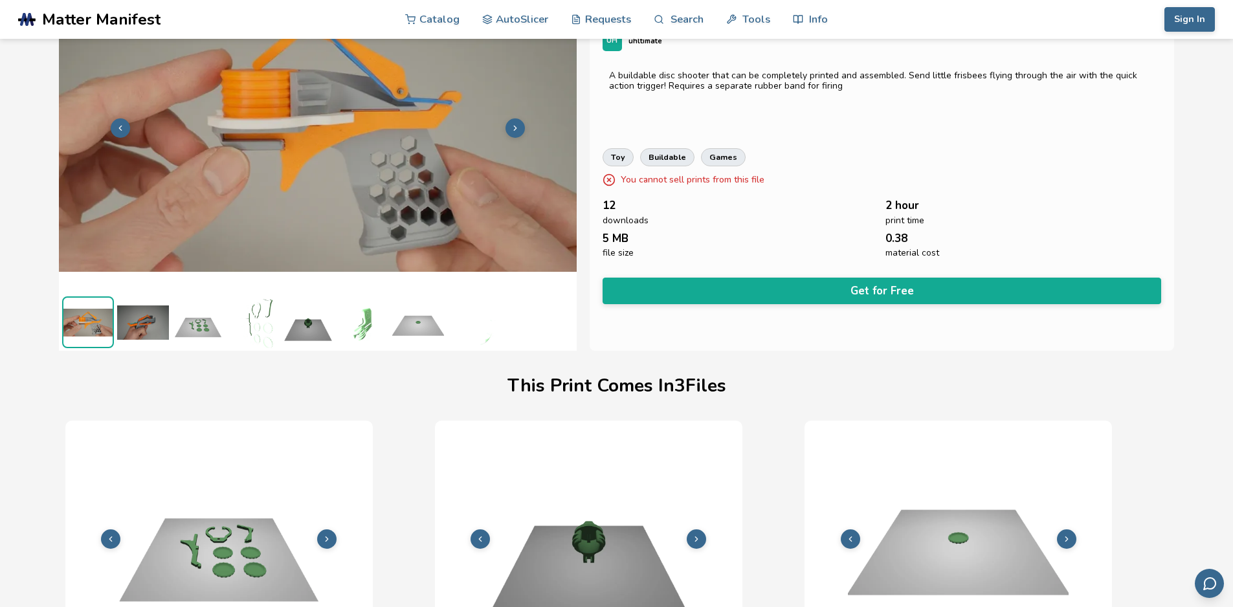
scroll to position [17, 5]
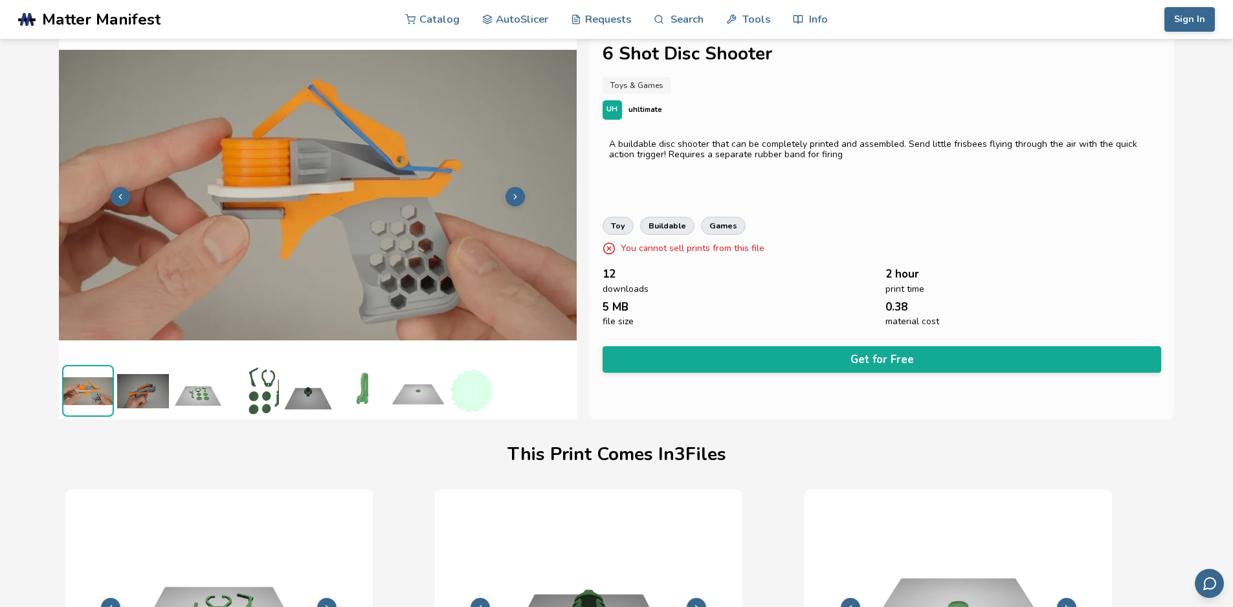
click at [143, 380] on img at bounding box center [143, 391] width 52 height 52
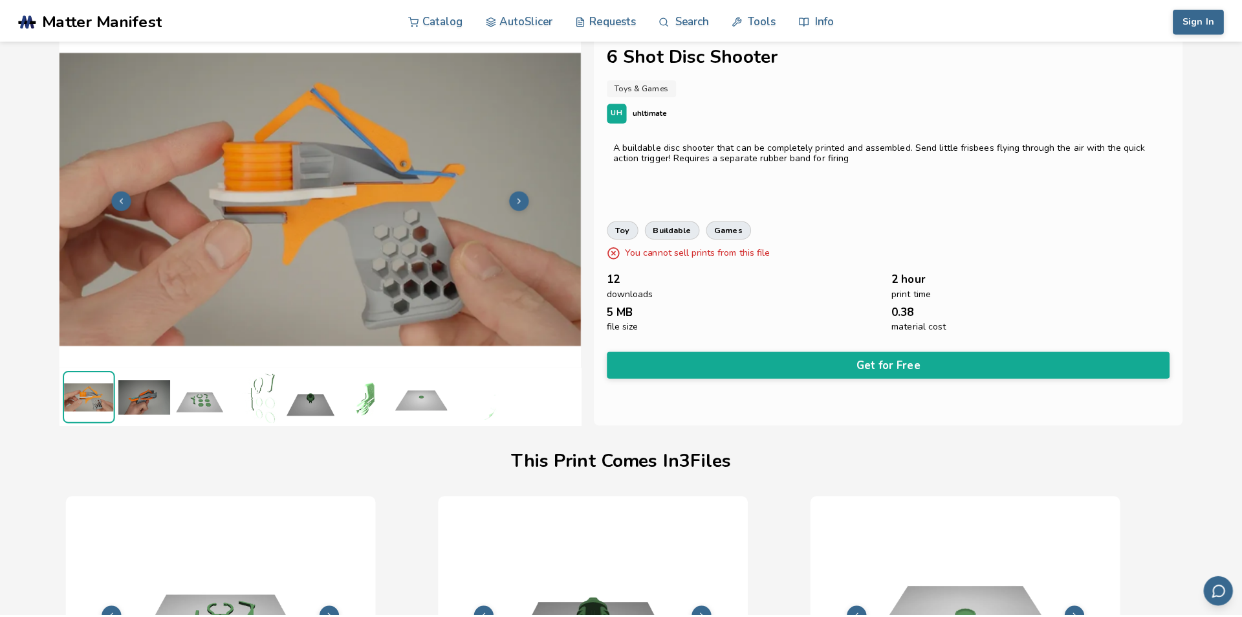
scroll to position [17, 0]
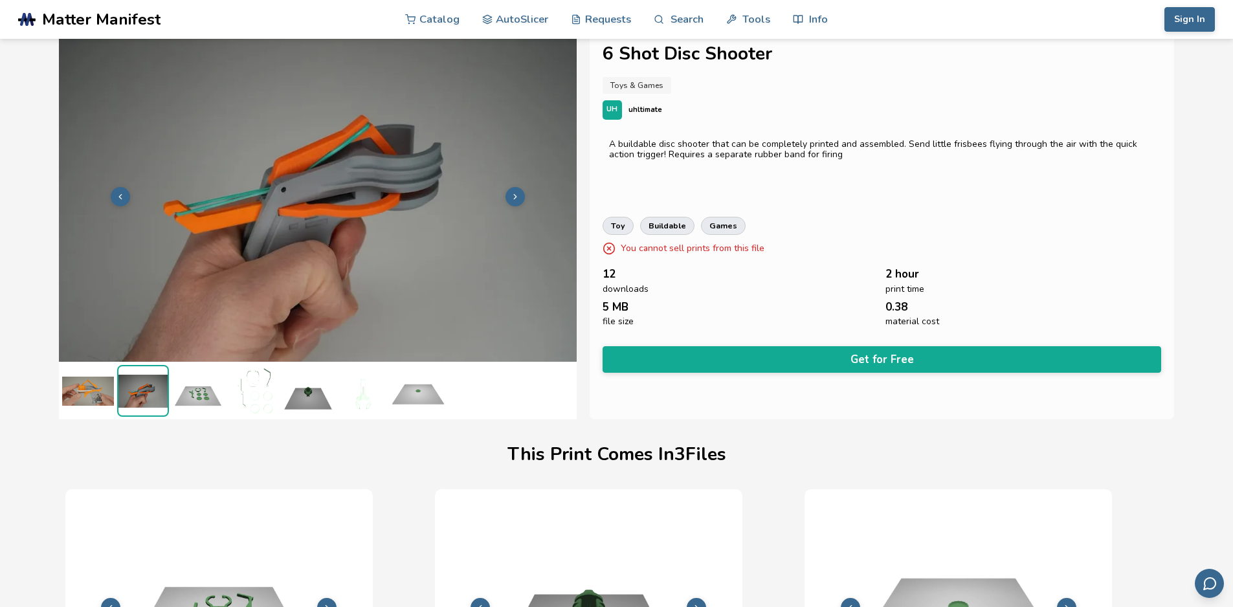
click at [212, 394] on img at bounding box center [198, 391] width 52 height 52
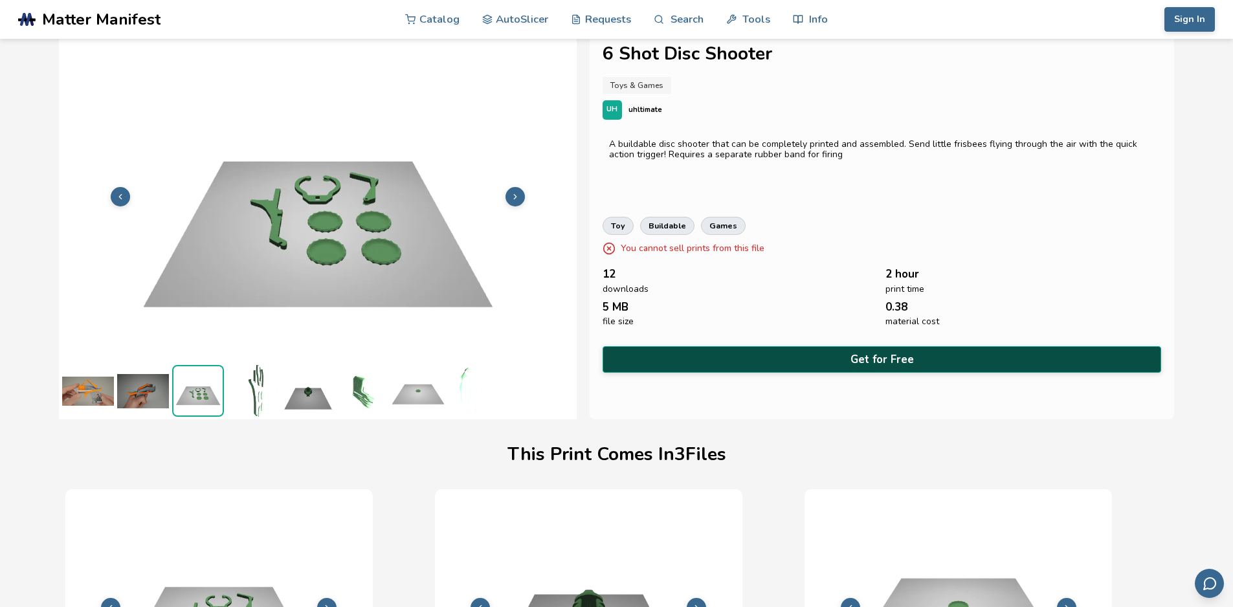
click at [873, 349] on button "Get for Free" at bounding box center [881, 359] width 559 height 27
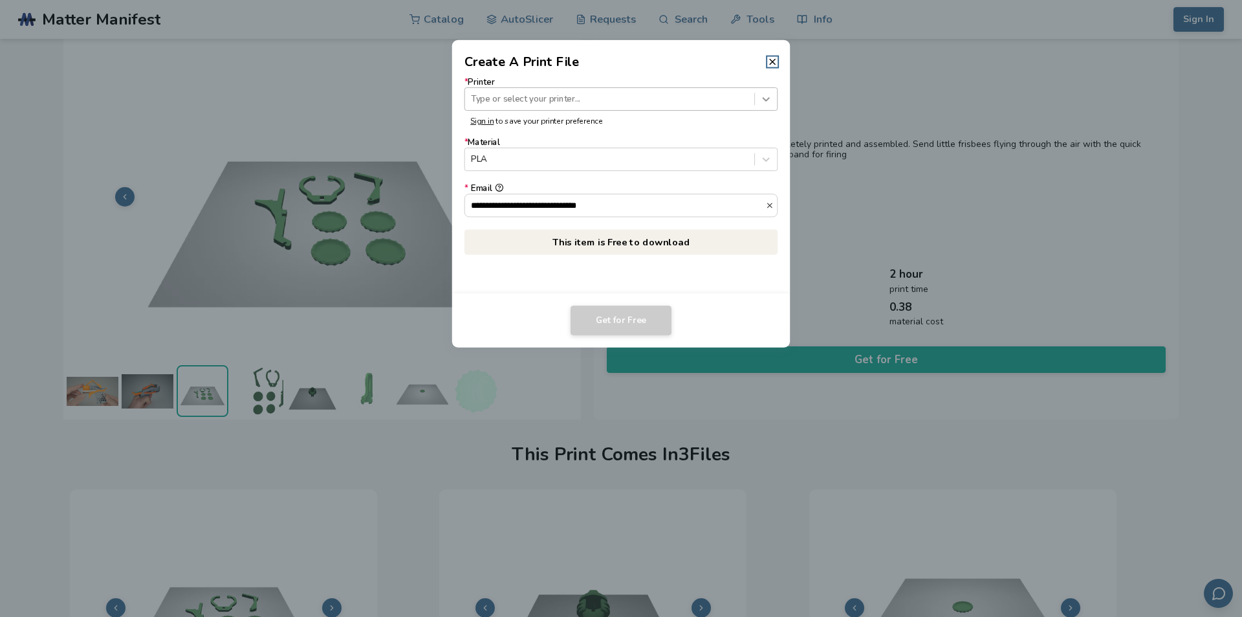
click at [765, 98] on icon at bounding box center [766, 99] width 12 height 12
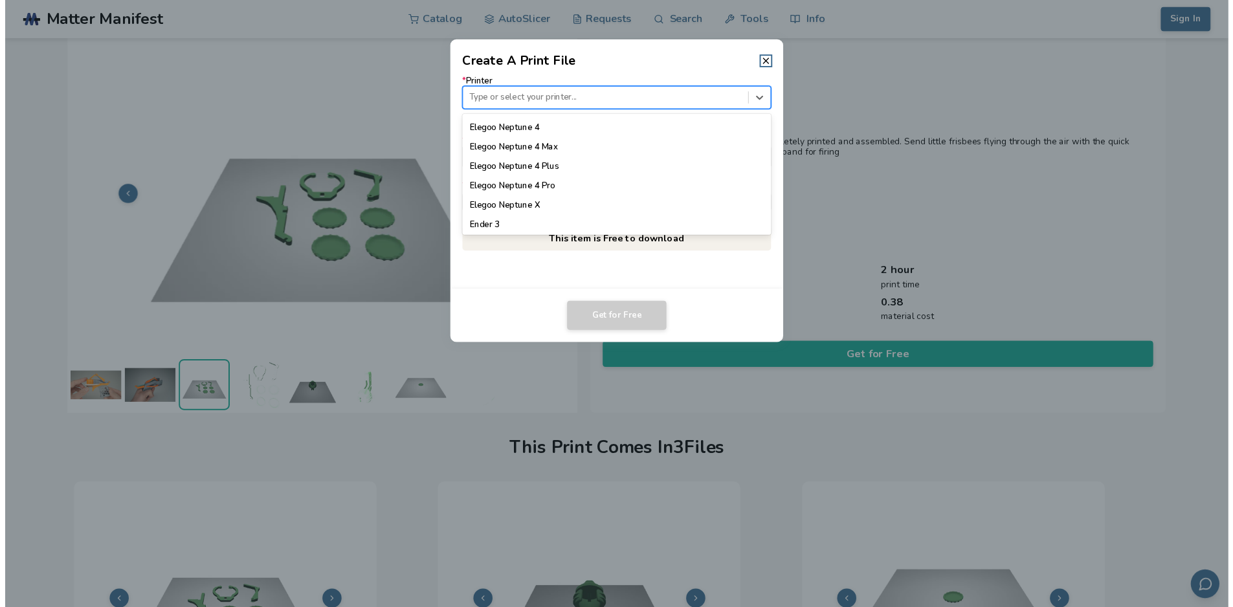
scroll to position [759, 0]
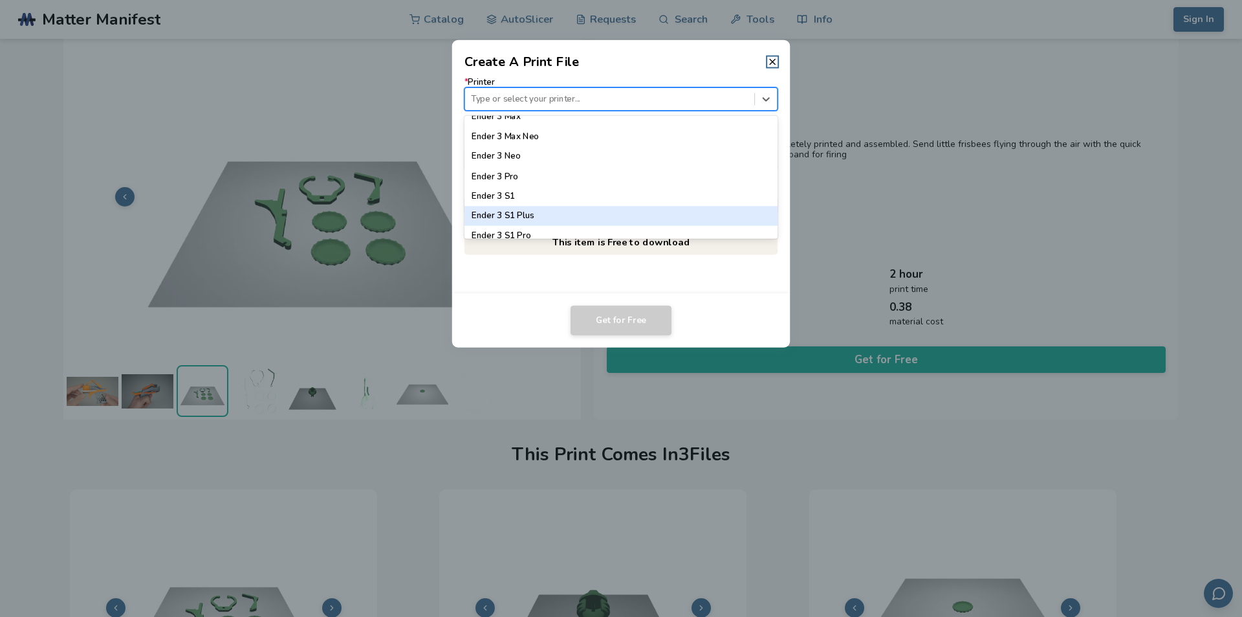
click at [529, 213] on div "Ender 3 S1 Plus" at bounding box center [622, 215] width 314 height 19
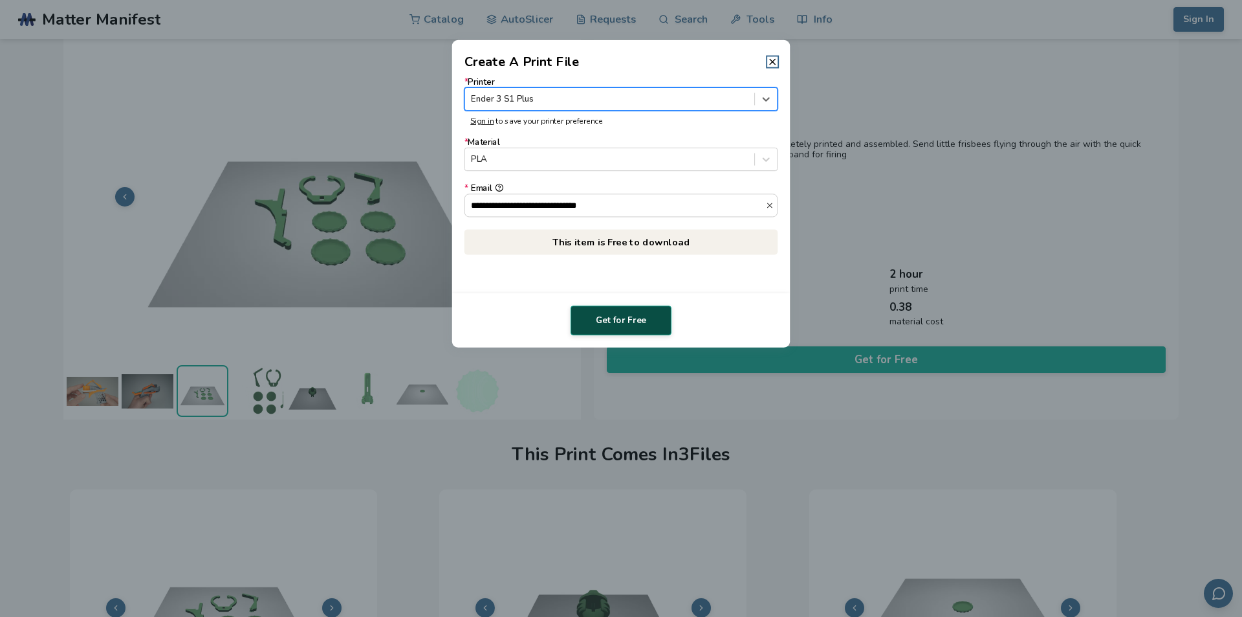
click at [647, 316] on button "Get for Free" at bounding box center [621, 320] width 101 height 30
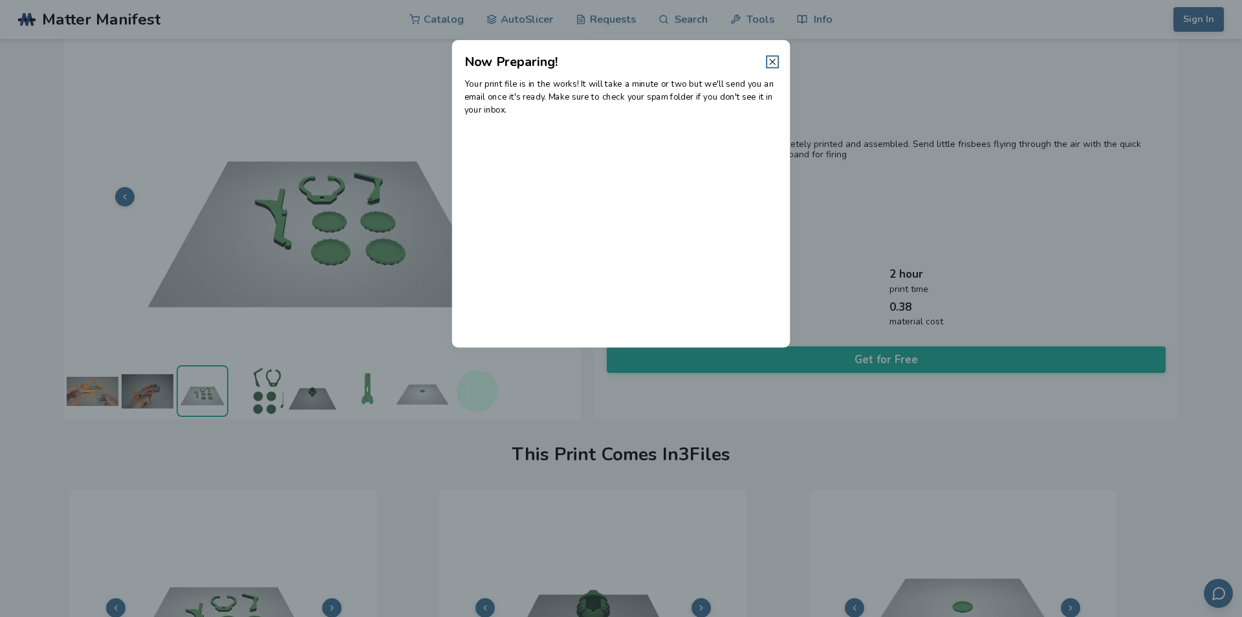
click at [768, 61] on icon at bounding box center [772, 61] width 10 height 10
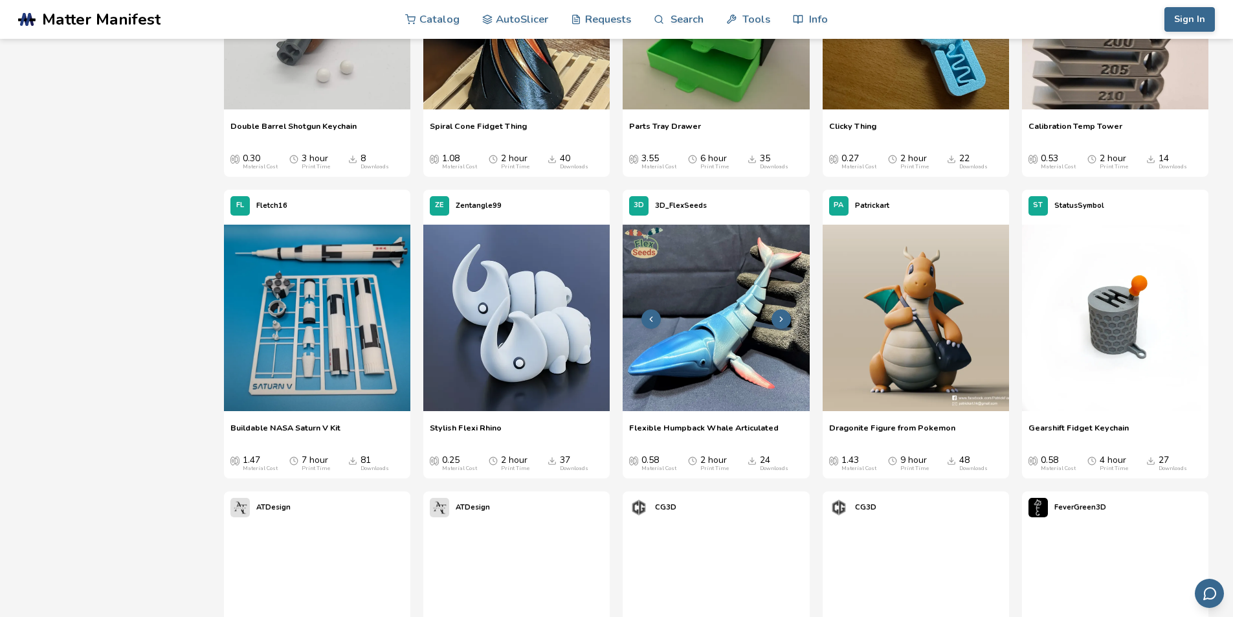
scroll to position [1603, 0]
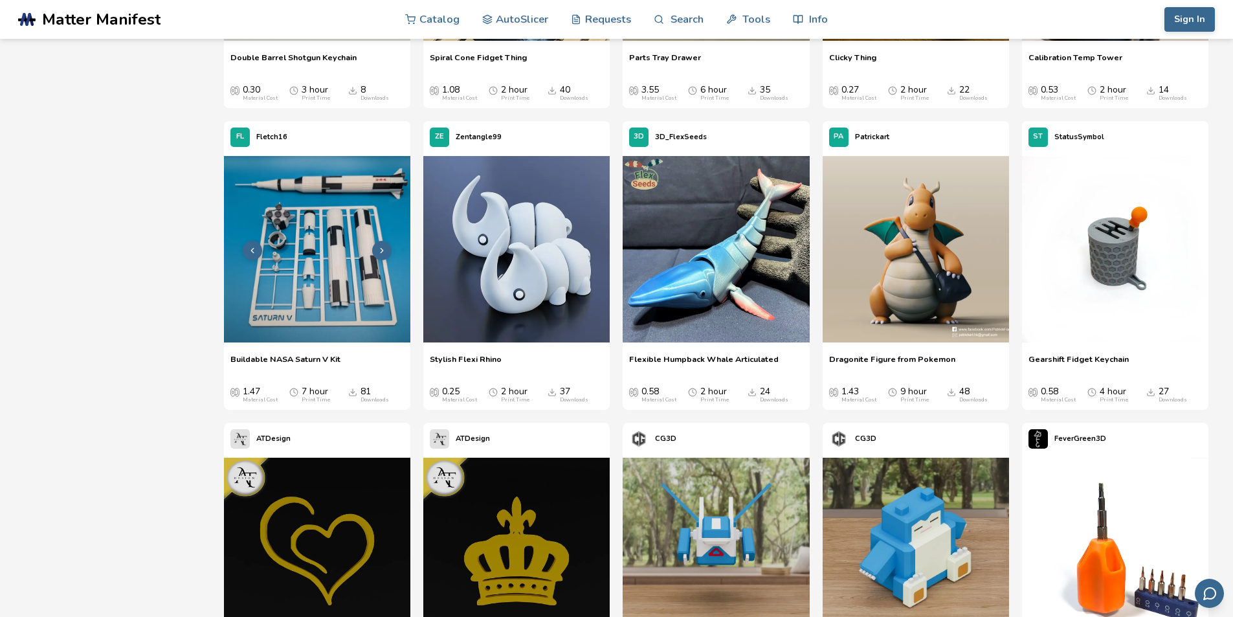
click at [376, 314] on img at bounding box center [317, 249] width 186 height 186
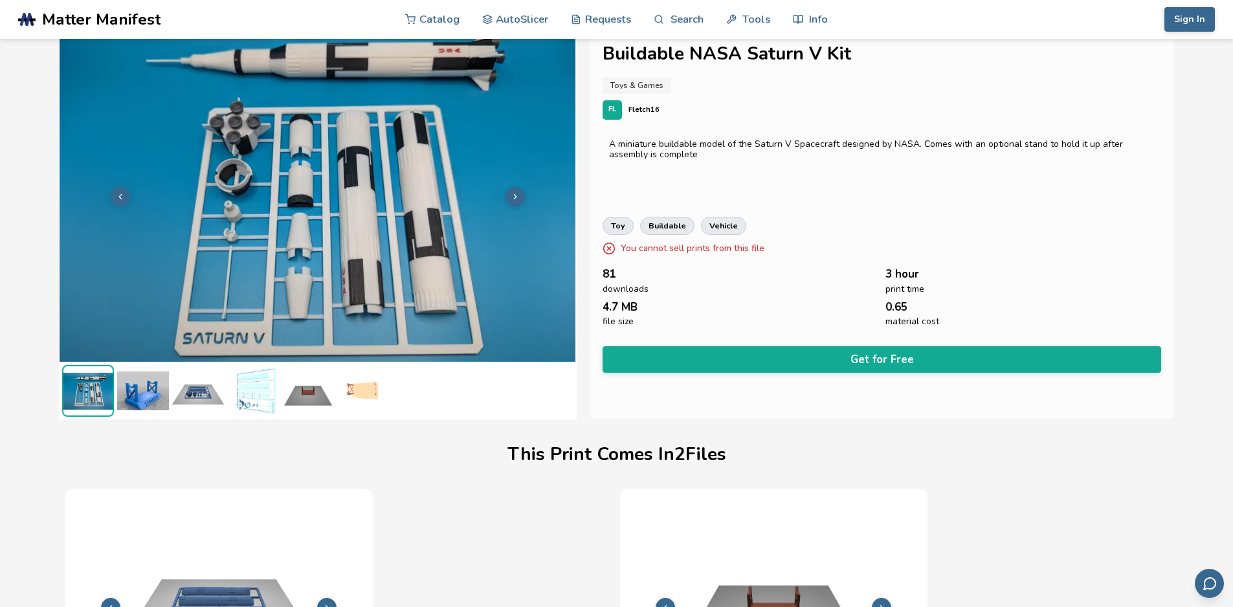
scroll to position [0, 5]
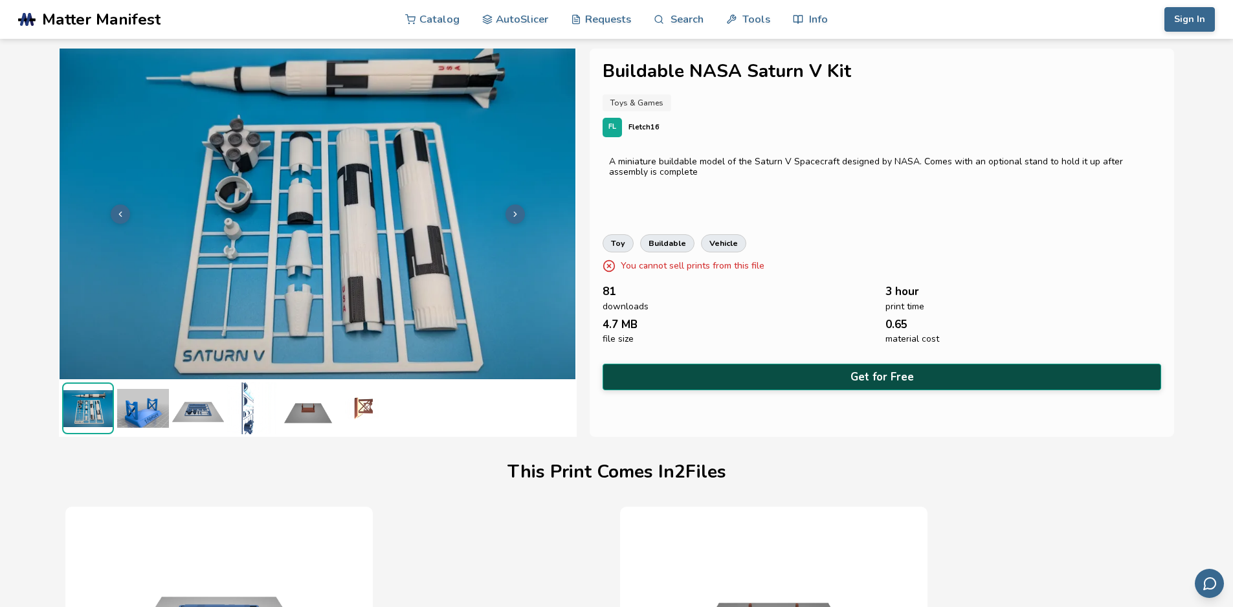
click at [837, 372] on button "Get for Free" at bounding box center [881, 377] width 559 height 27
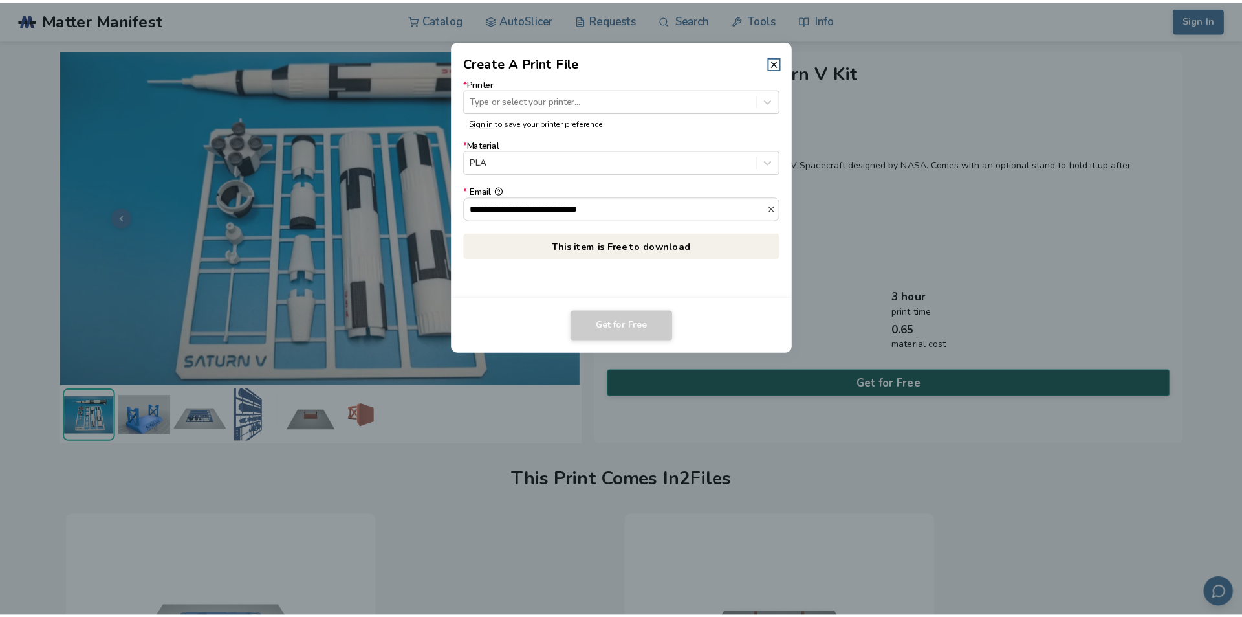
scroll to position [0, 0]
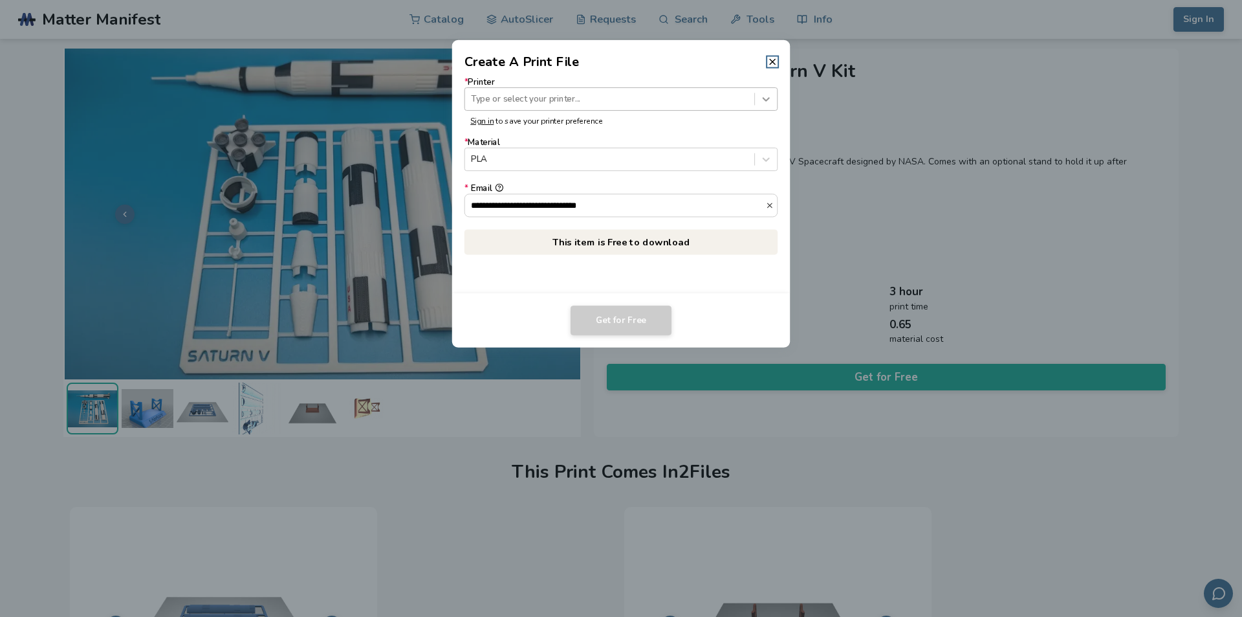
click at [762, 93] on icon at bounding box center [766, 99] width 12 height 12
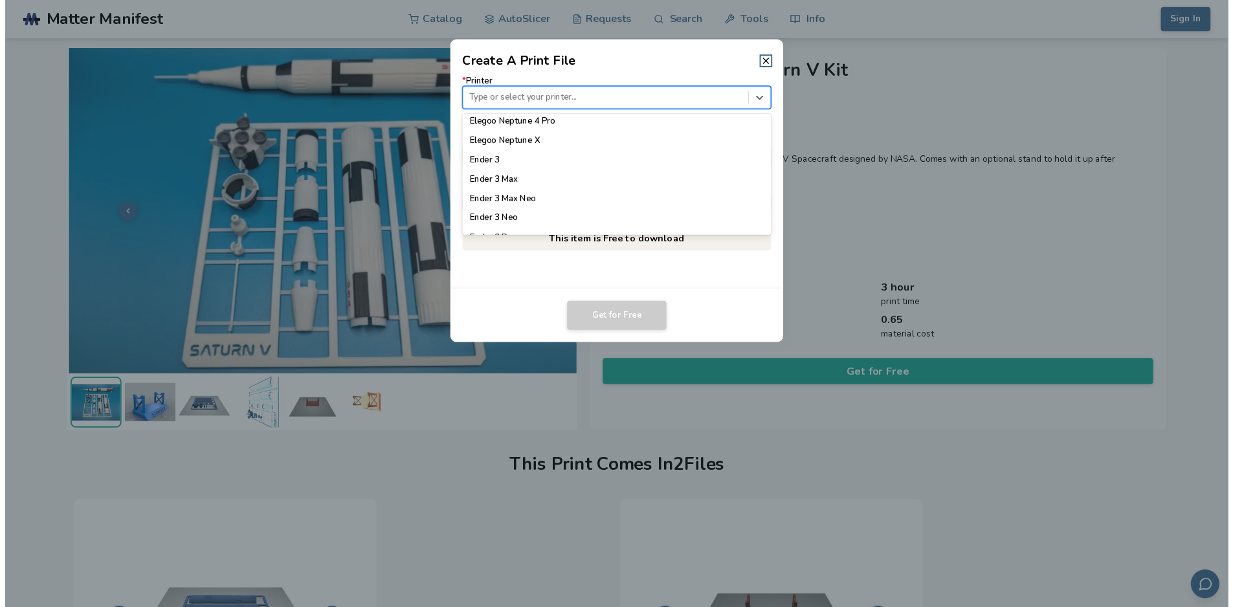
scroll to position [828, 0]
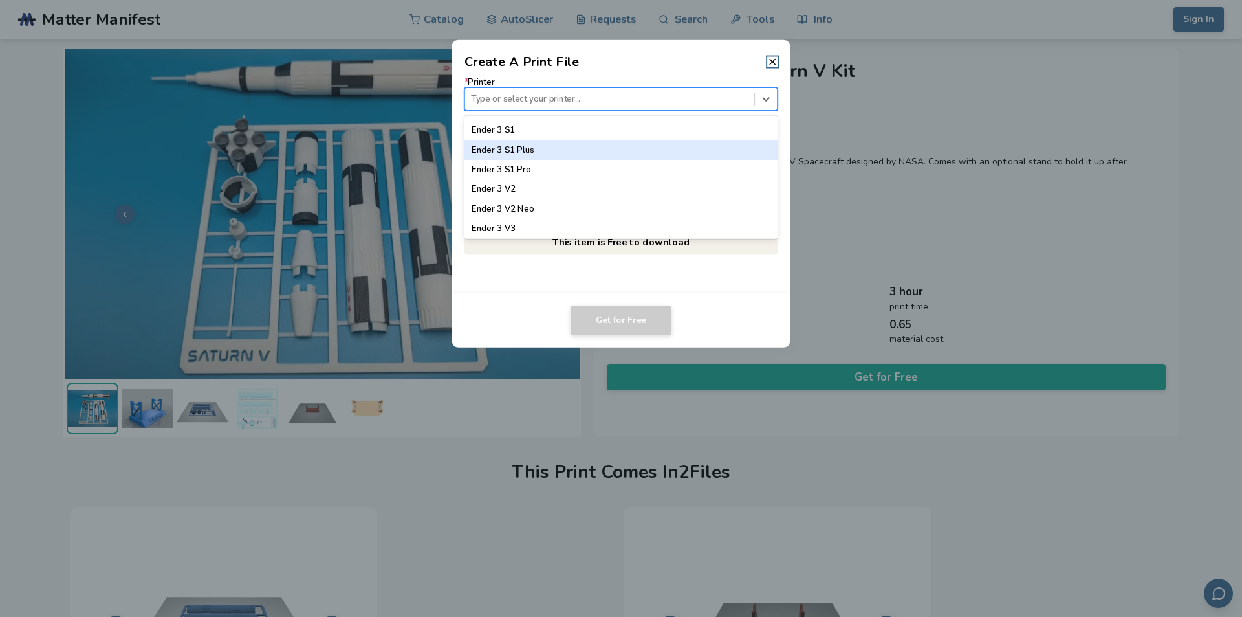
click at [550, 152] on div "Ender 3 S1 Plus" at bounding box center [622, 149] width 314 height 19
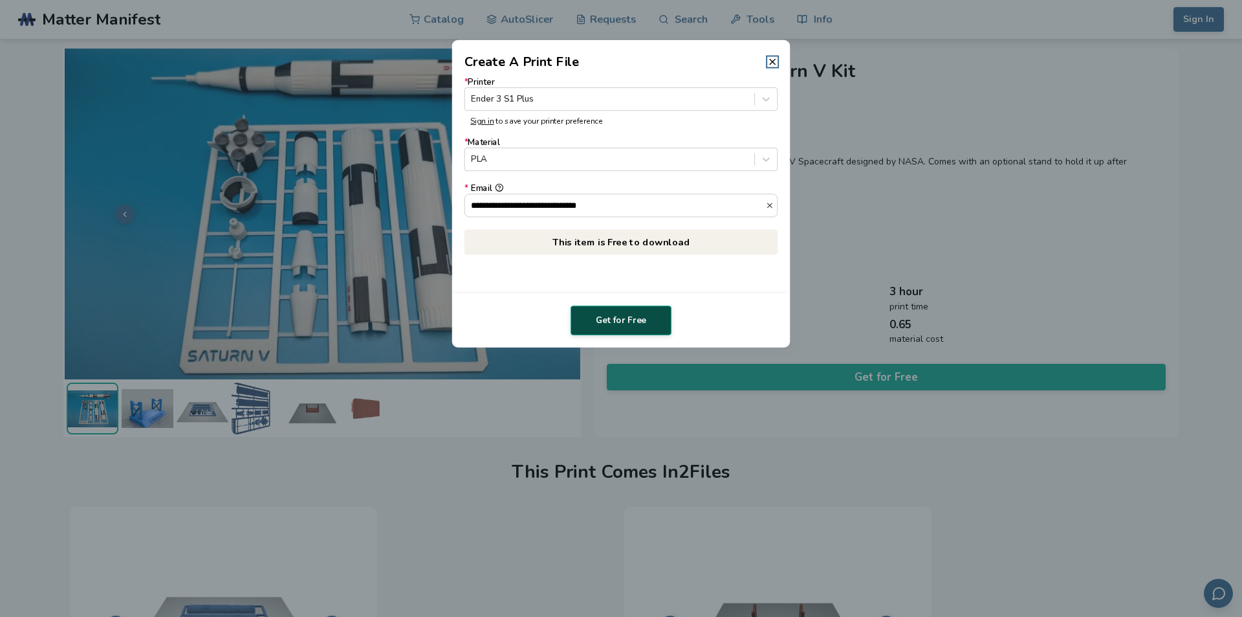
click at [632, 313] on button "Get for Free" at bounding box center [621, 320] width 101 height 30
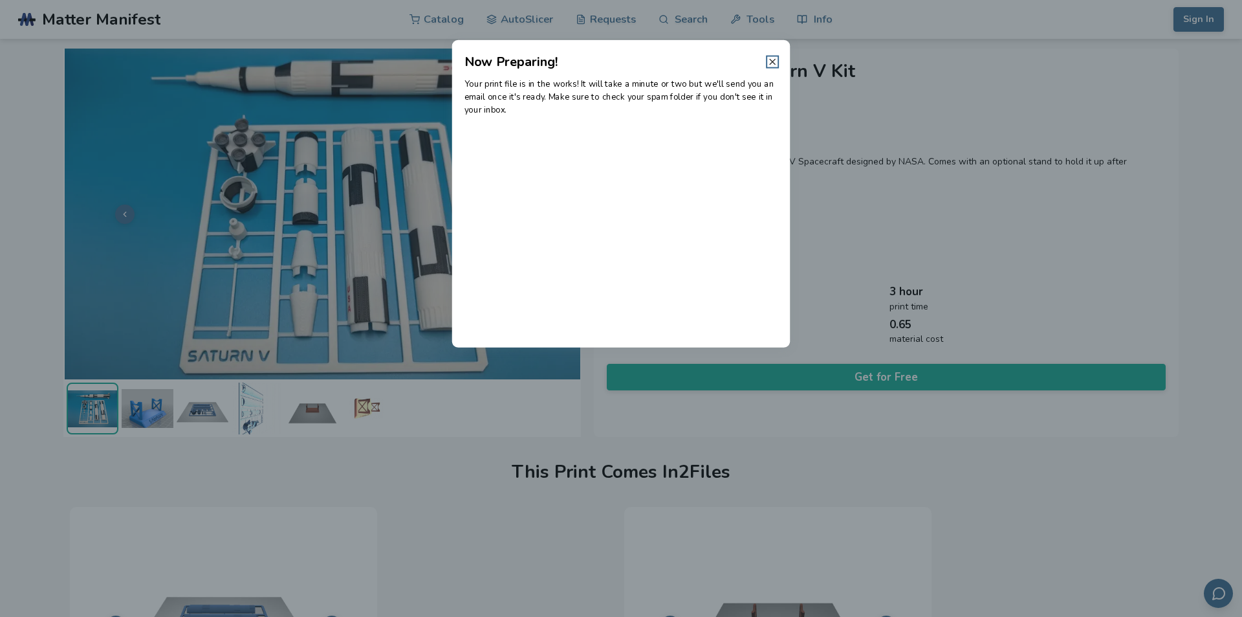
click at [775, 65] on icon at bounding box center [772, 61] width 10 height 10
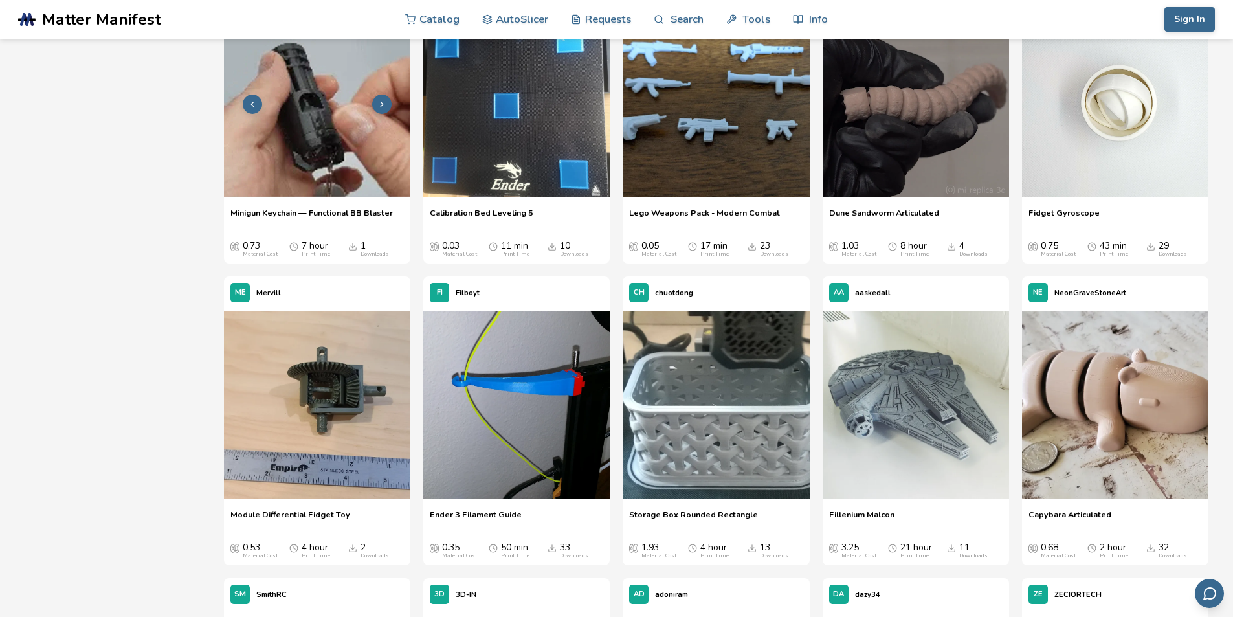
scroll to position [6641, 0]
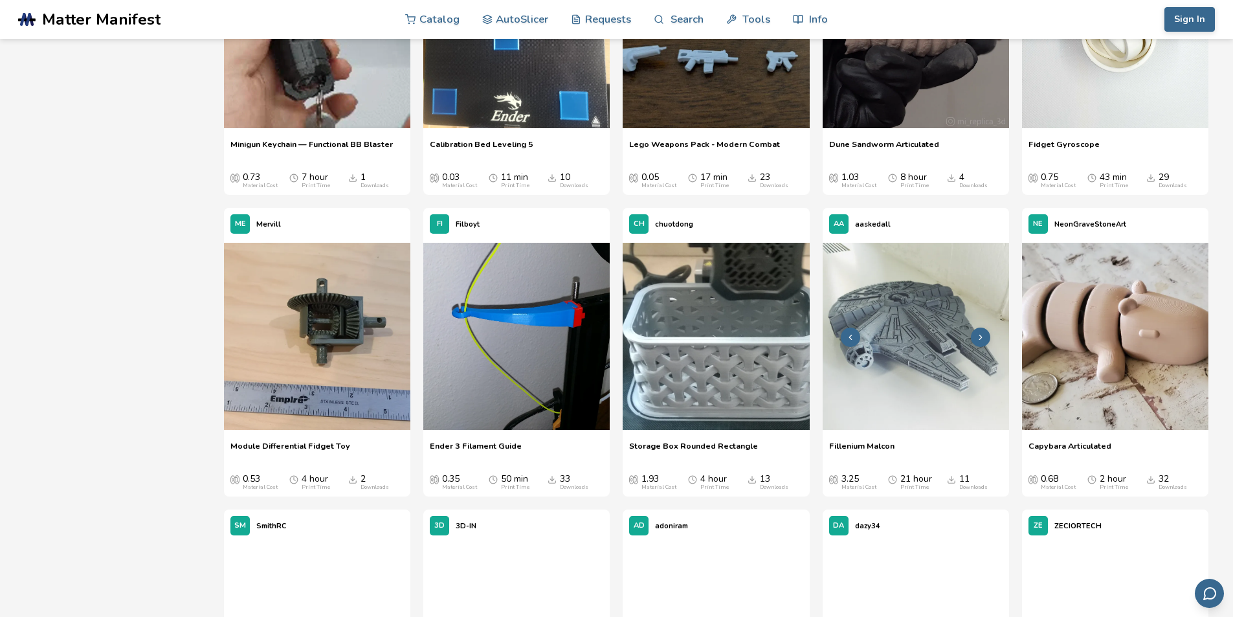
click at [908, 294] on img at bounding box center [915, 336] width 186 height 186
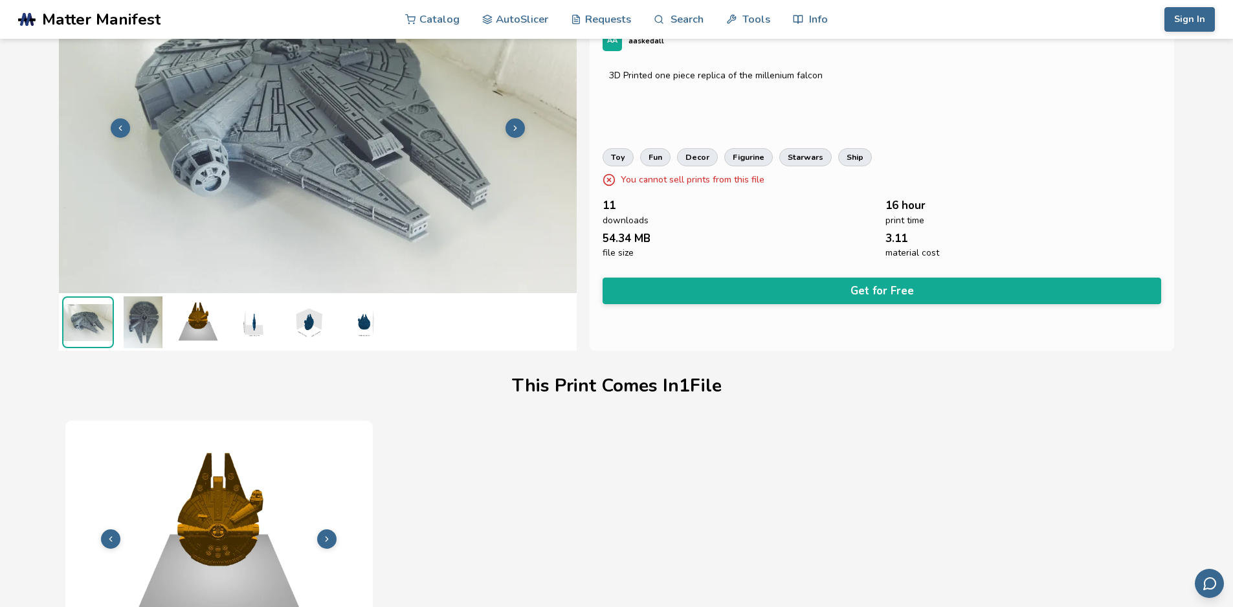
scroll to position [17, 0]
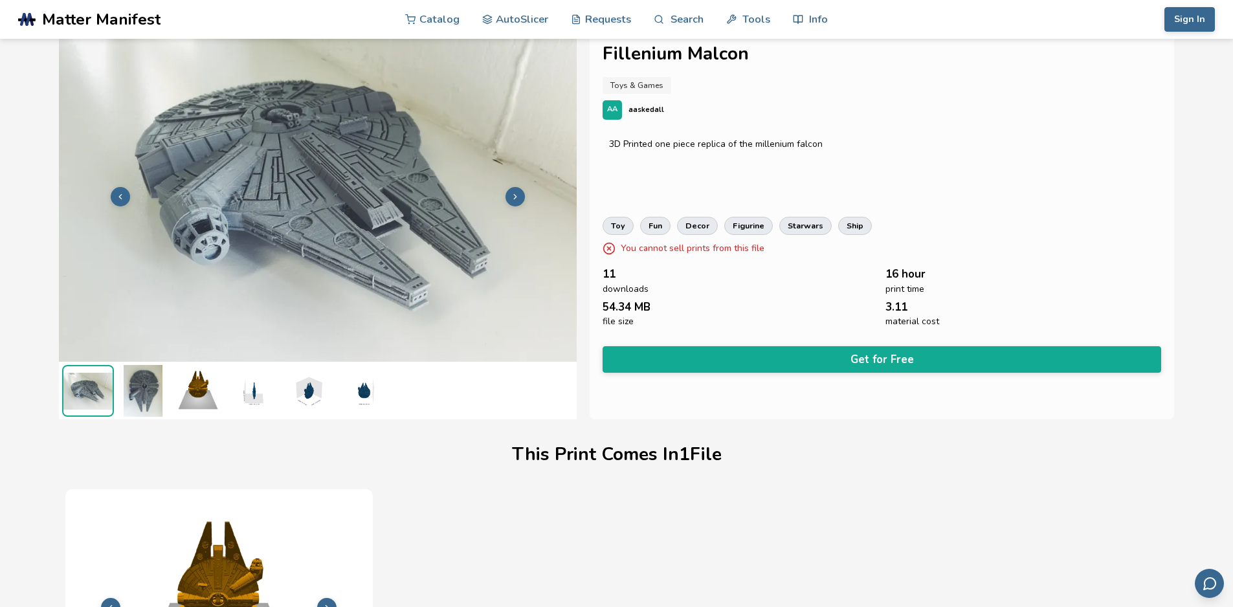
click at [148, 380] on img at bounding box center [143, 391] width 52 height 52
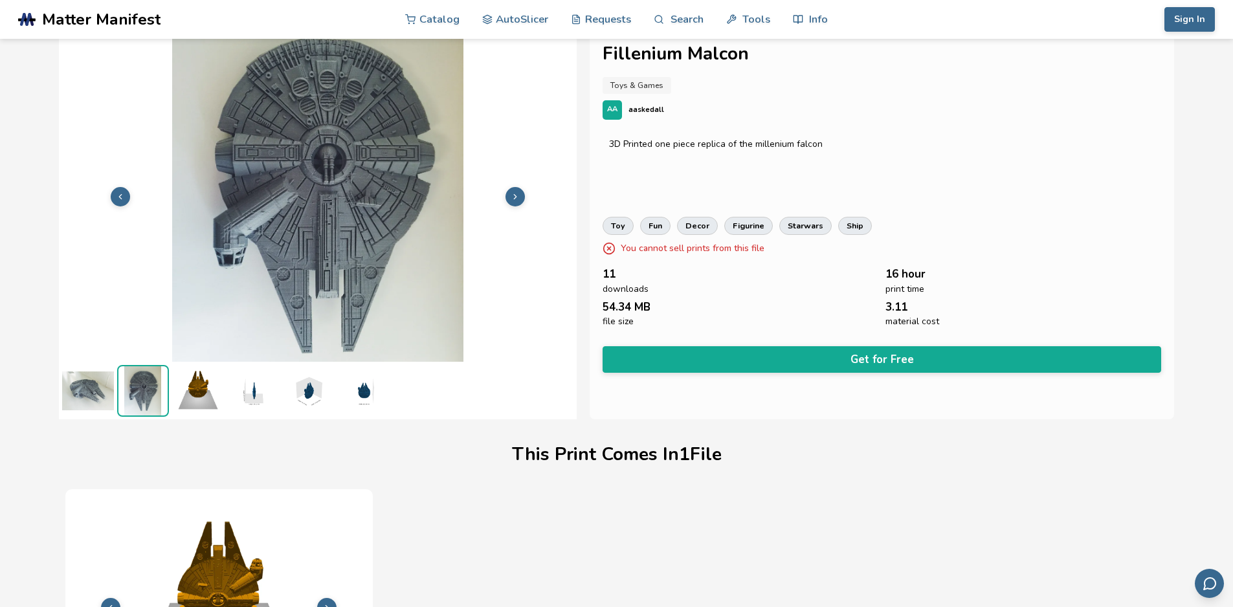
click at [210, 391] on img at bounding box center [198, 391] width 52 height 52
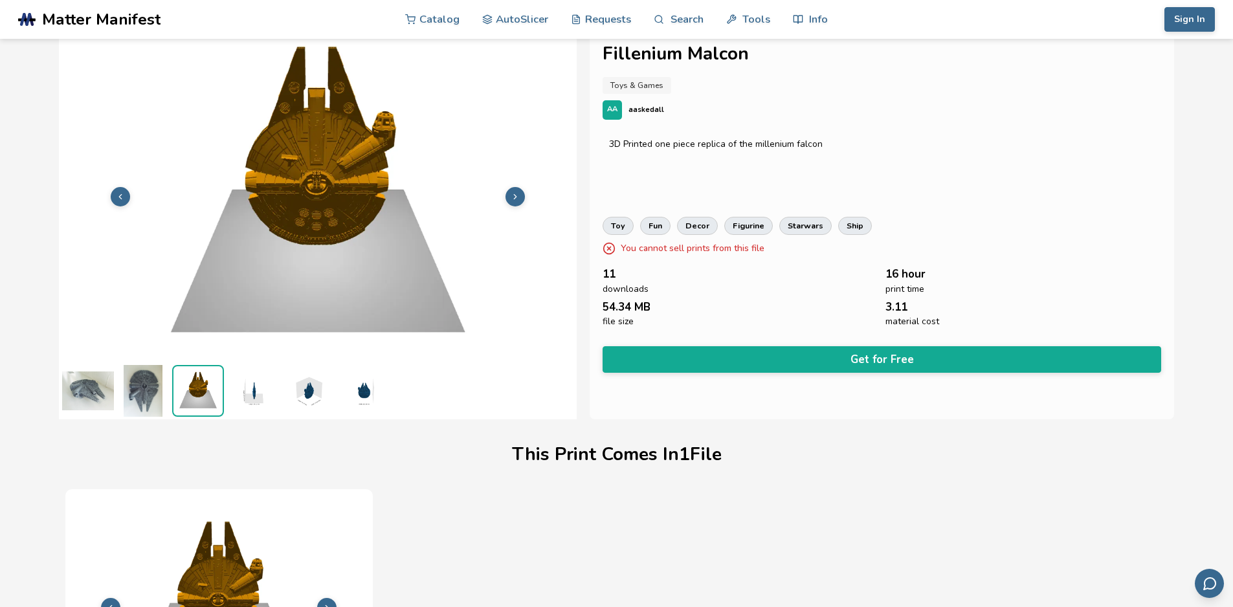
click at [248, 399] on img at bounding box center [253, 391] width 52 height 52
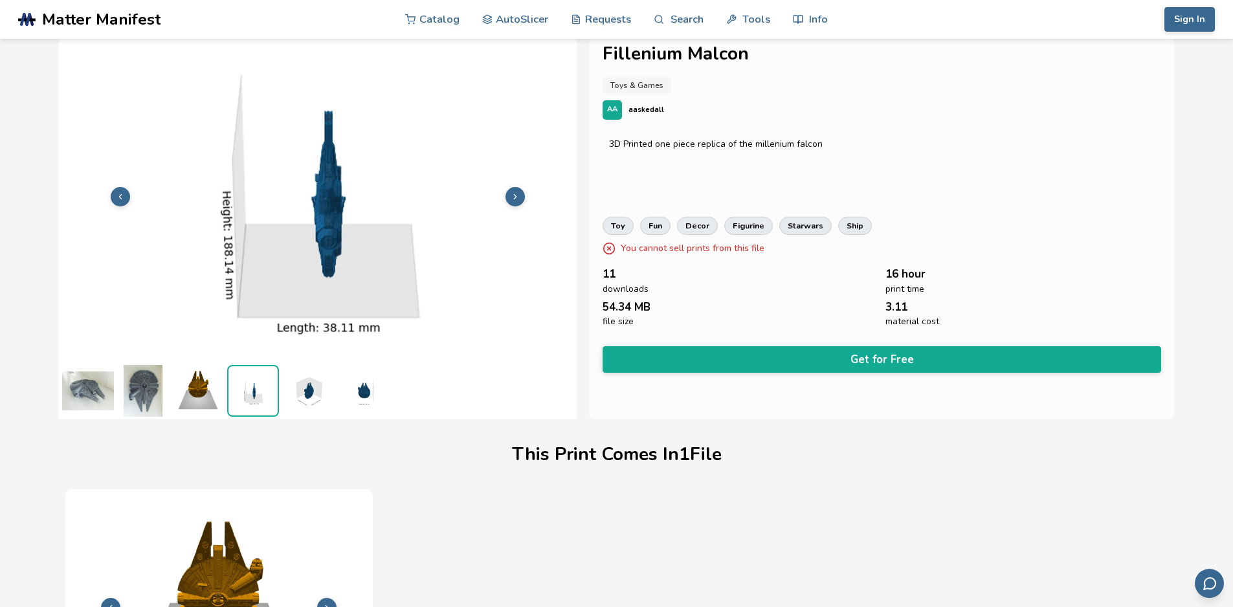
click at [287, 392] on img at bounding box center [308, 391] width 52 height 52
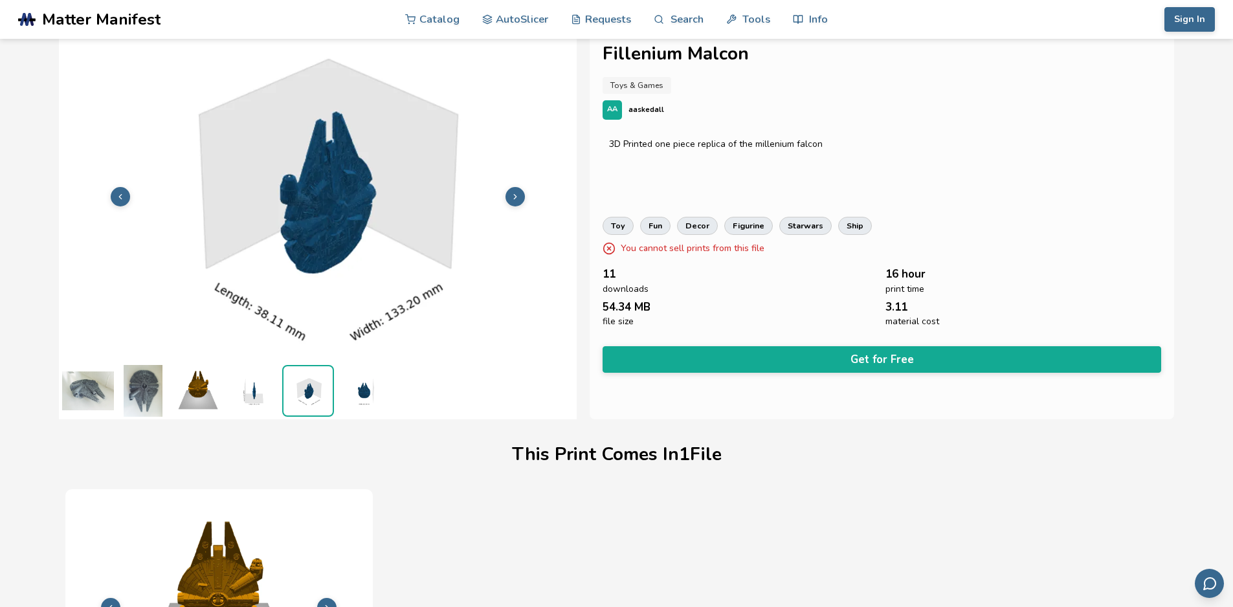
click at [368, 391] on img at bounding box center [363, 391] width 52 height 52
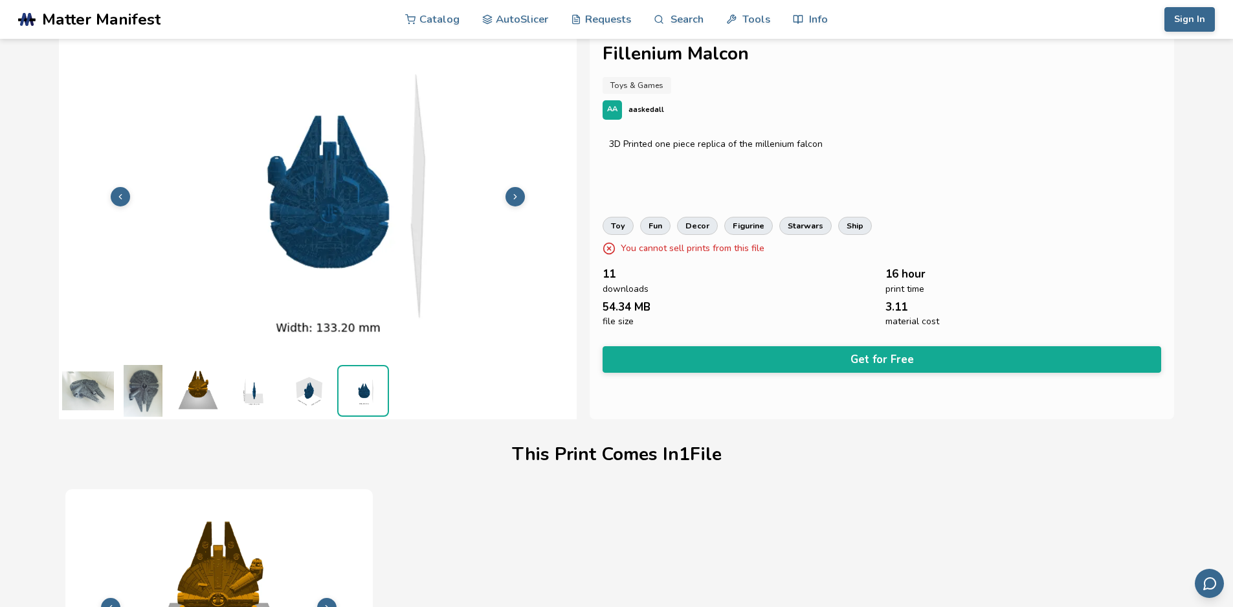
scroll to position [1, 0]
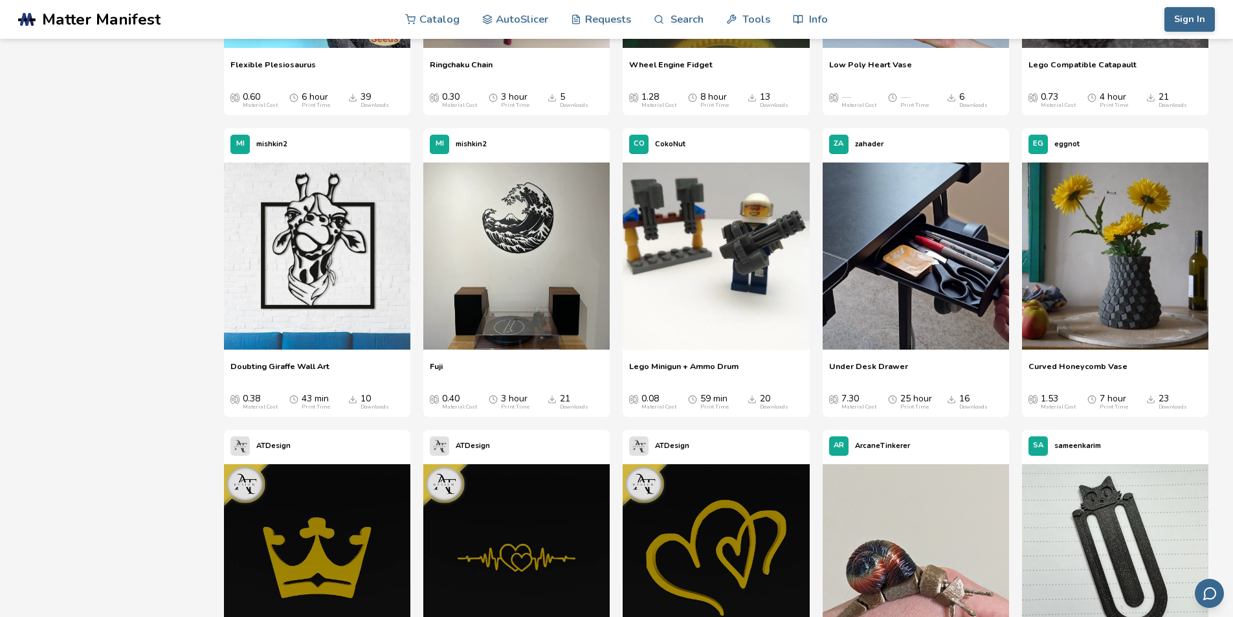
scroll to position [5955, 0]
